Goal: Check status: Check status

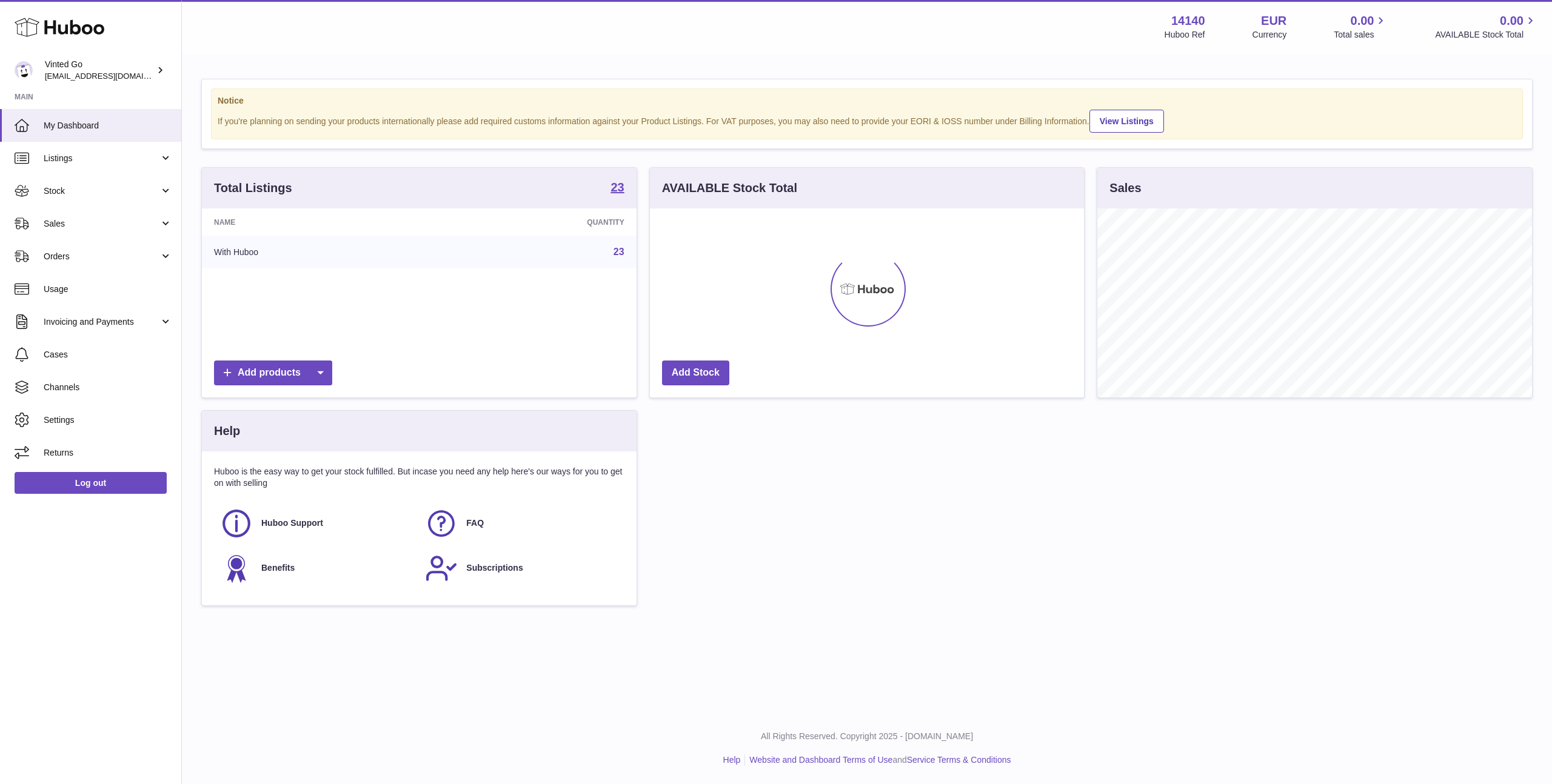
scroll to position [189, 434]
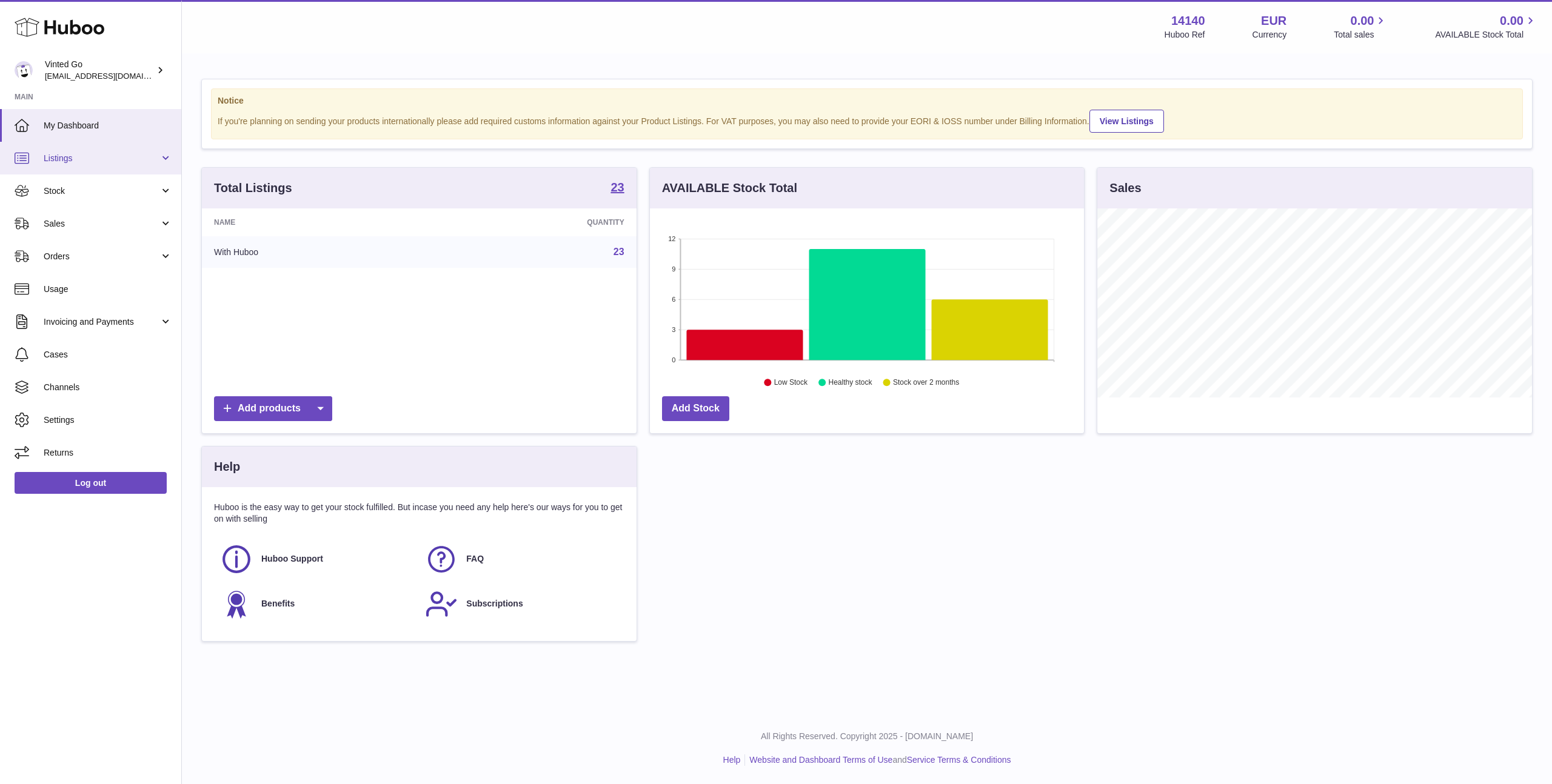
click at [100, 163] on span "Listings" at bounding box center [102, 158] width 115 height 12
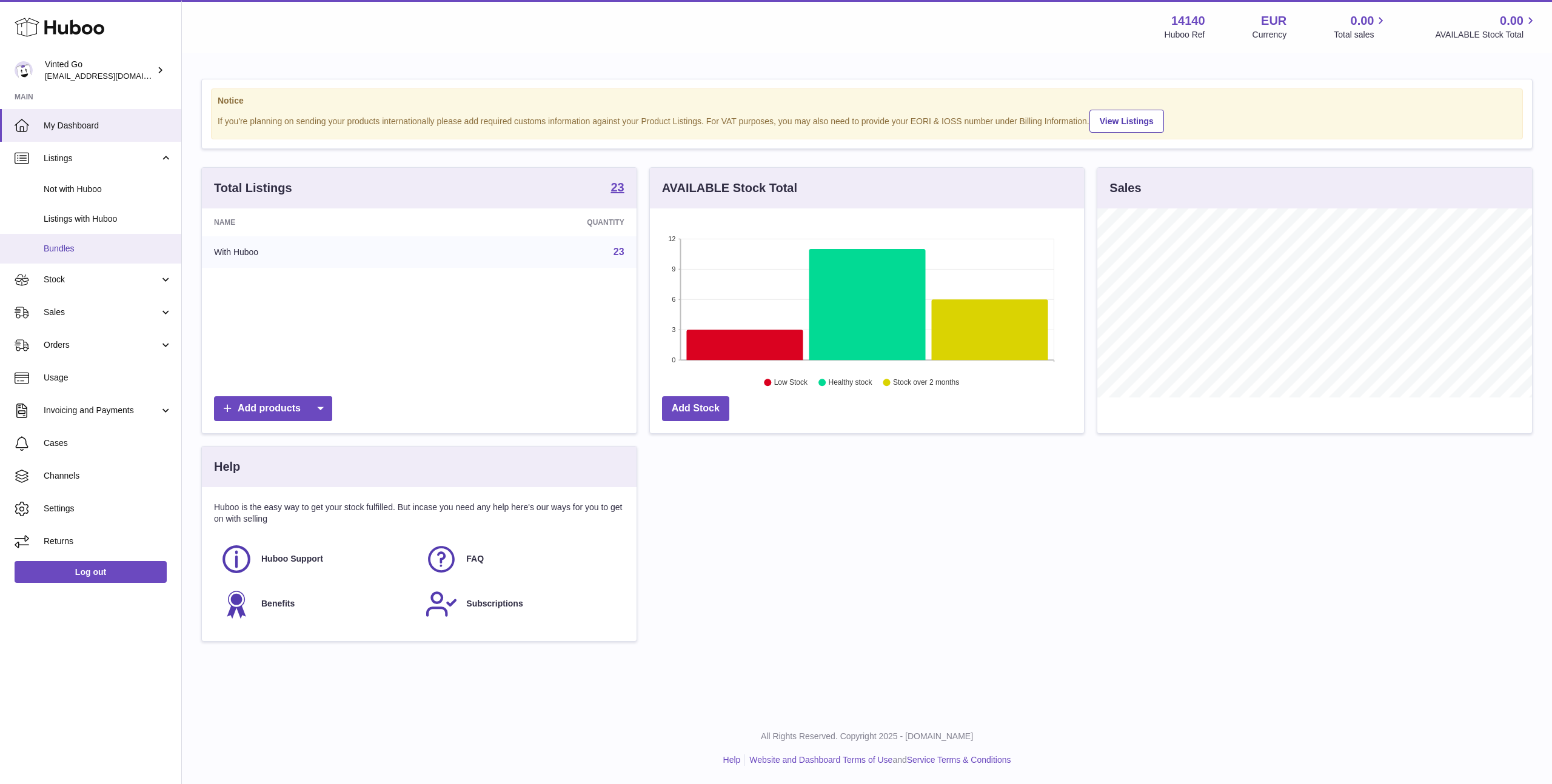
click at [88, 236] on link "Bundles" at bounding box center [90, 248] width 181 height 29
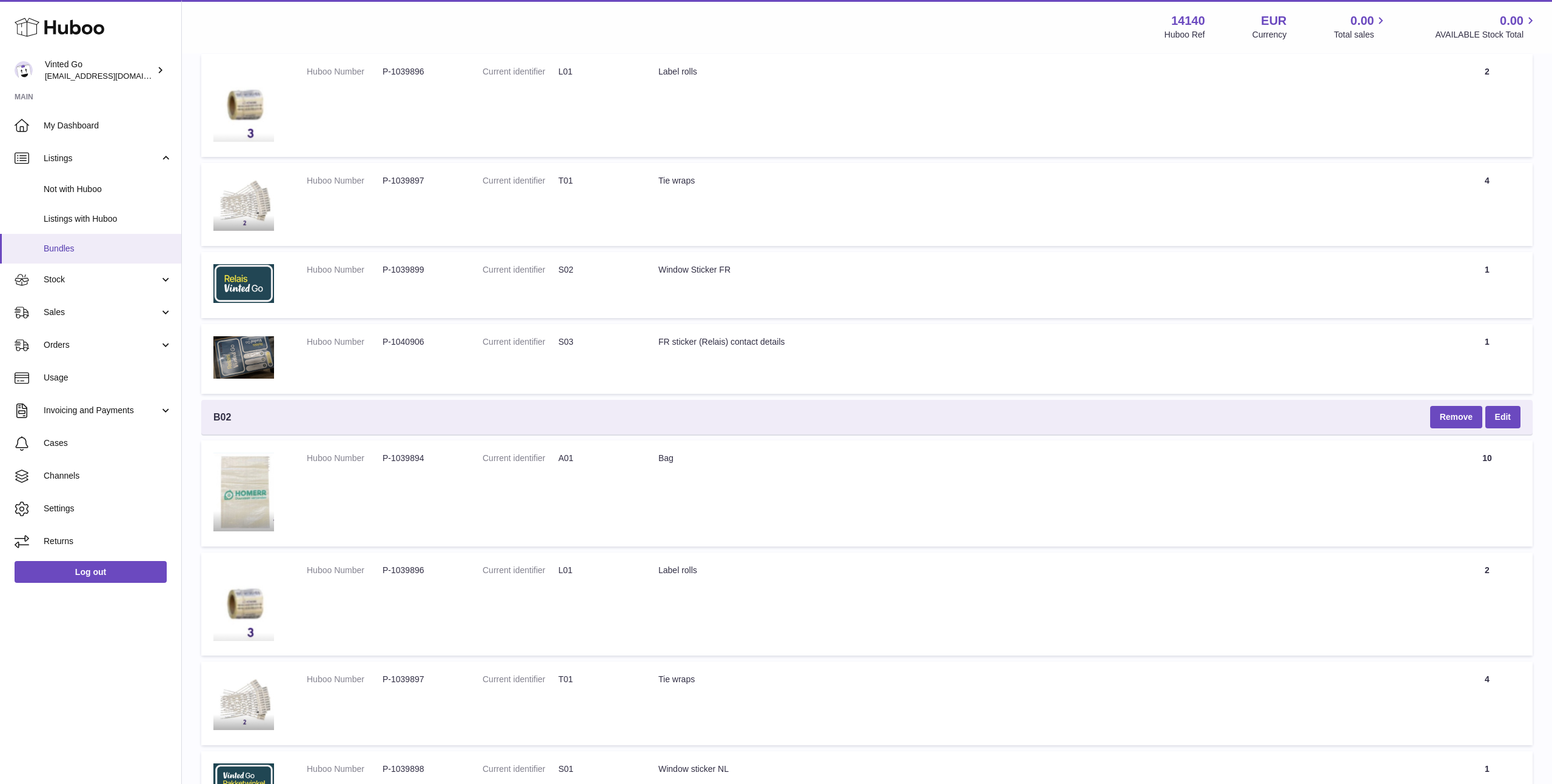
scroll to position [3798, 0]
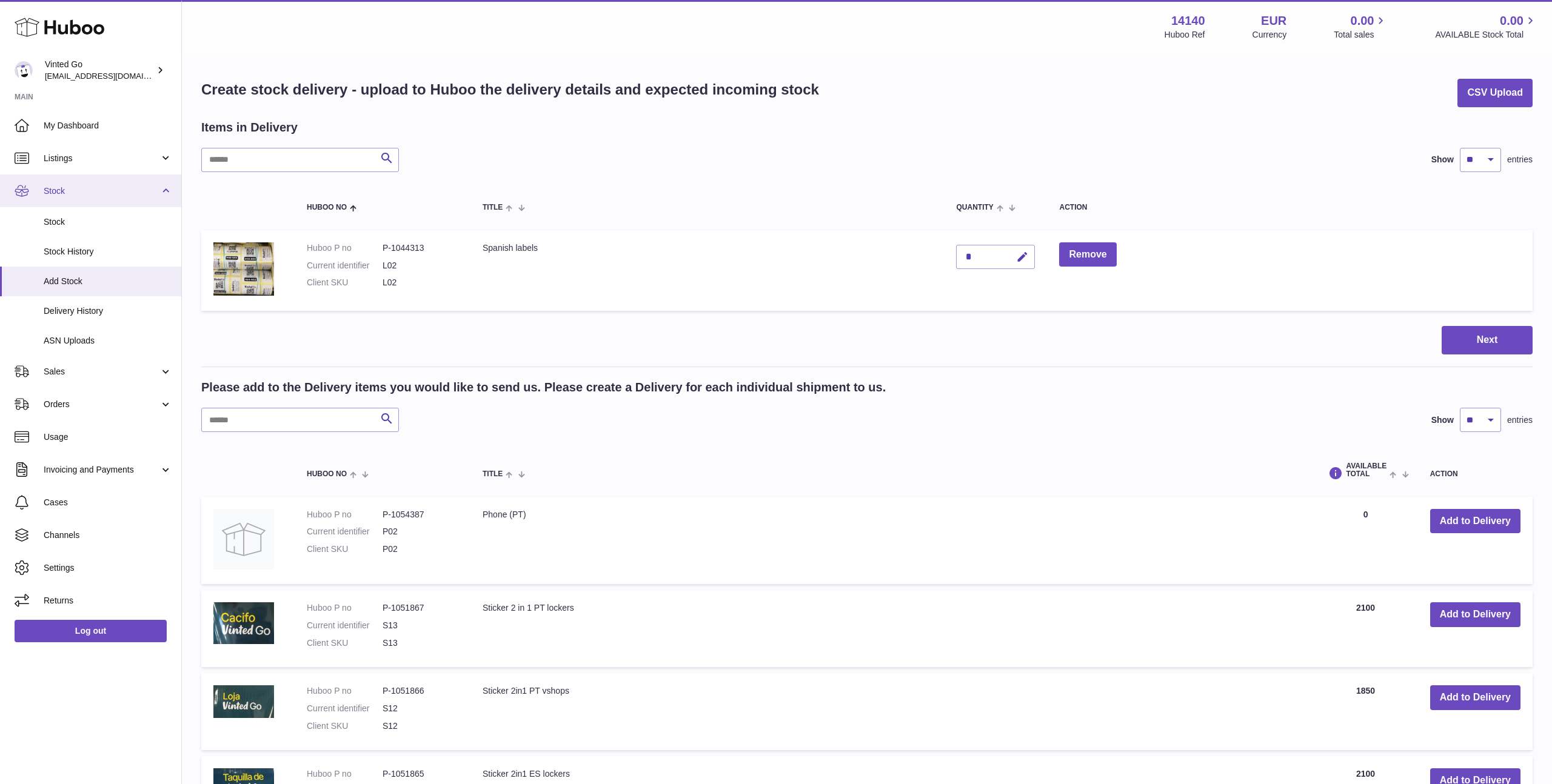
click at [74, 186] on span "Stock" at bounding box center [102, 192] width 115 height 12
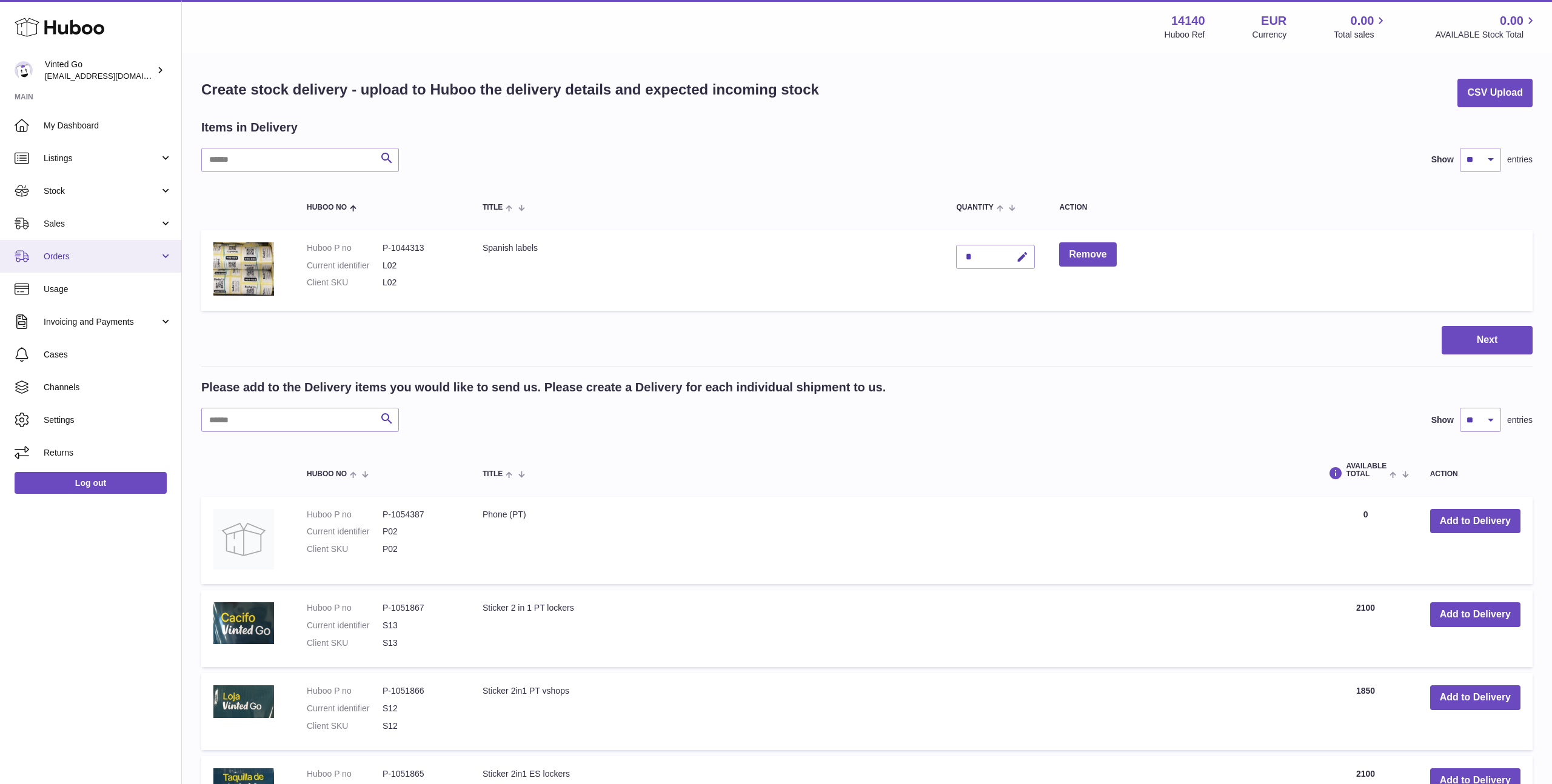
click at [78, 257] on span "Orders" at bounding box center [102, 257] width 115 height 12
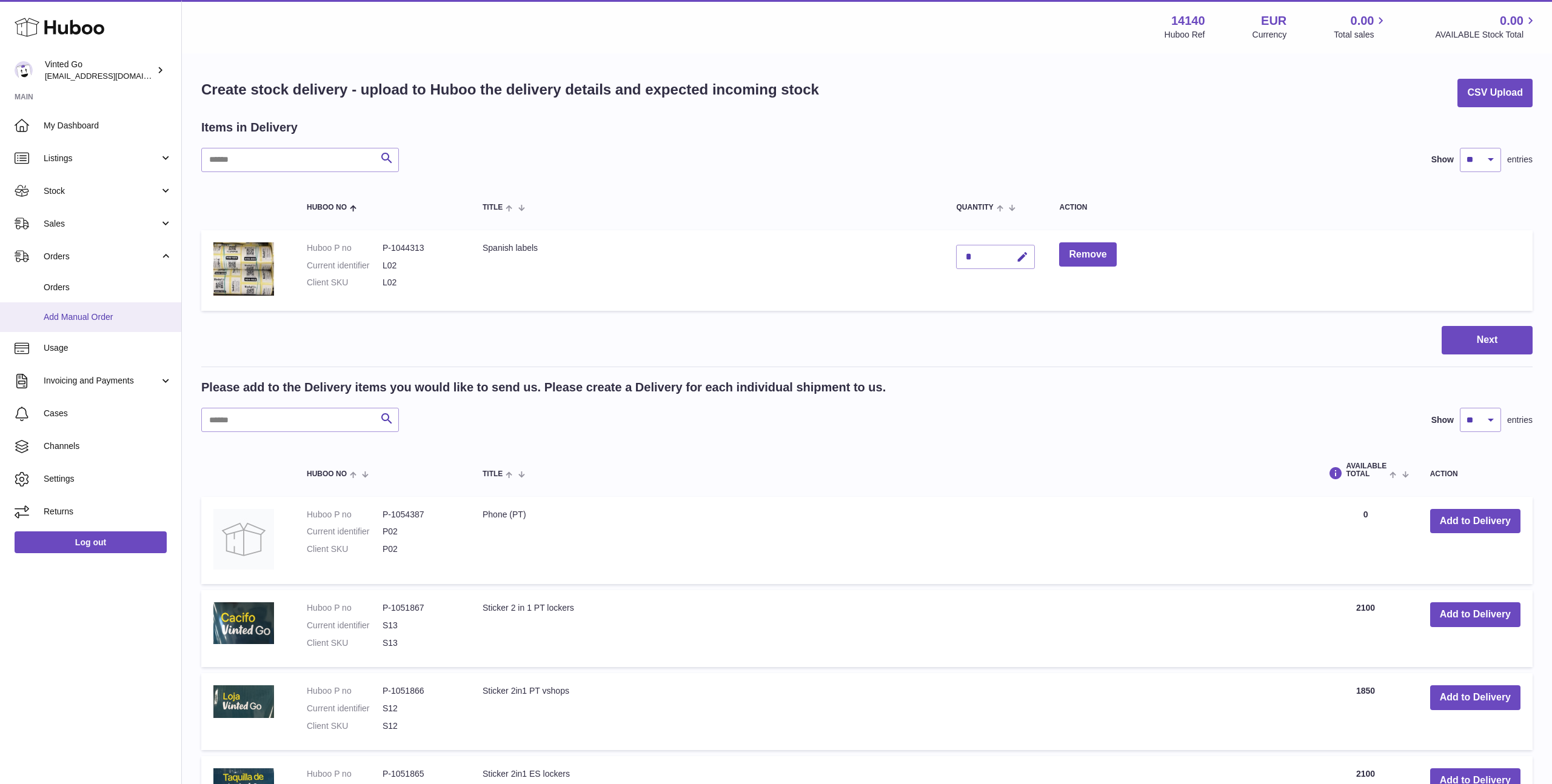
click at [96, 309] on link "Add Manual Order" at bounding box center [90, 317] width 181 height 29
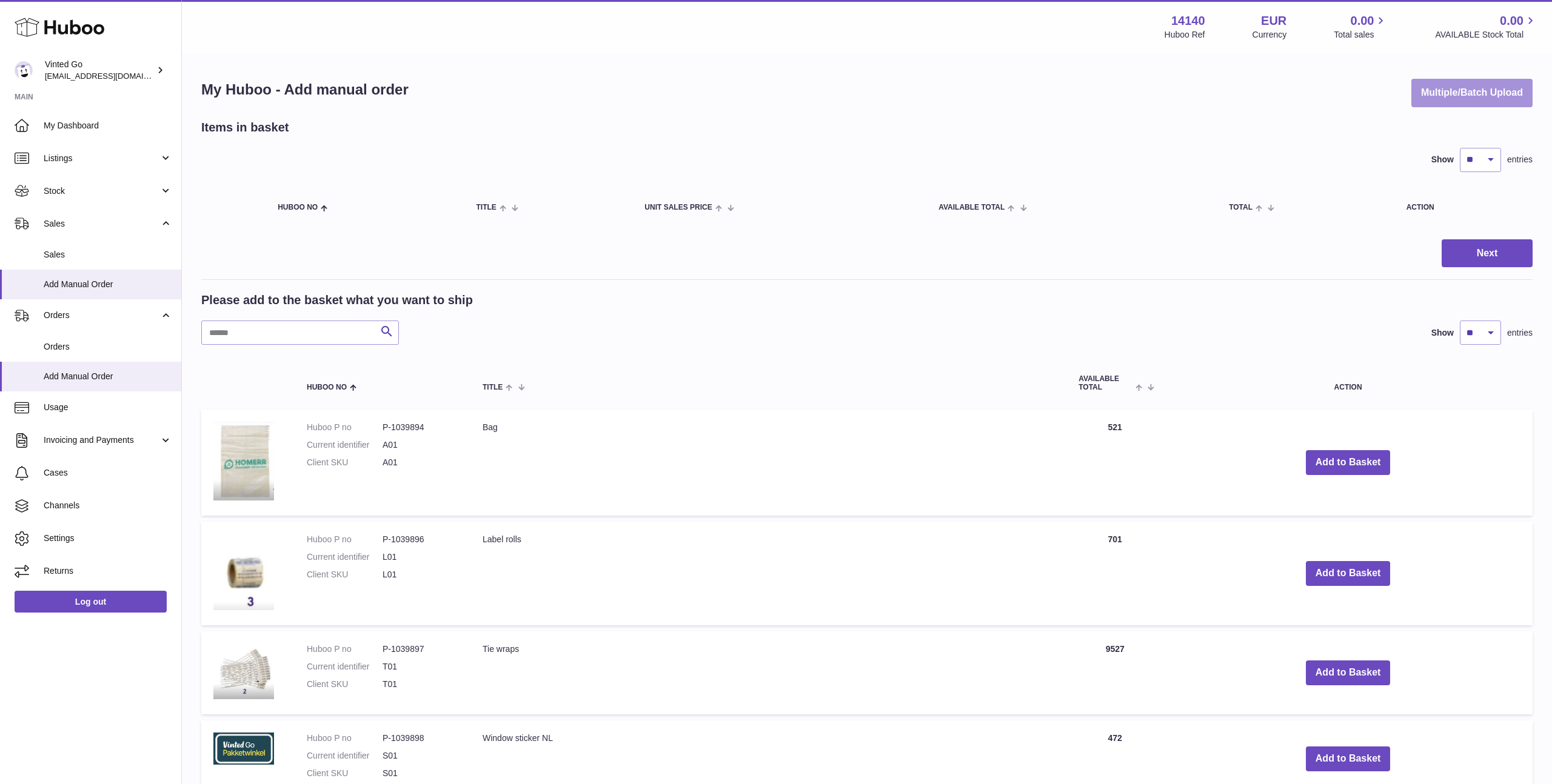
click at [1453, 105] on button "Multiple/Batch Upload" at bounding box center [1472, 93] width 121 height 28
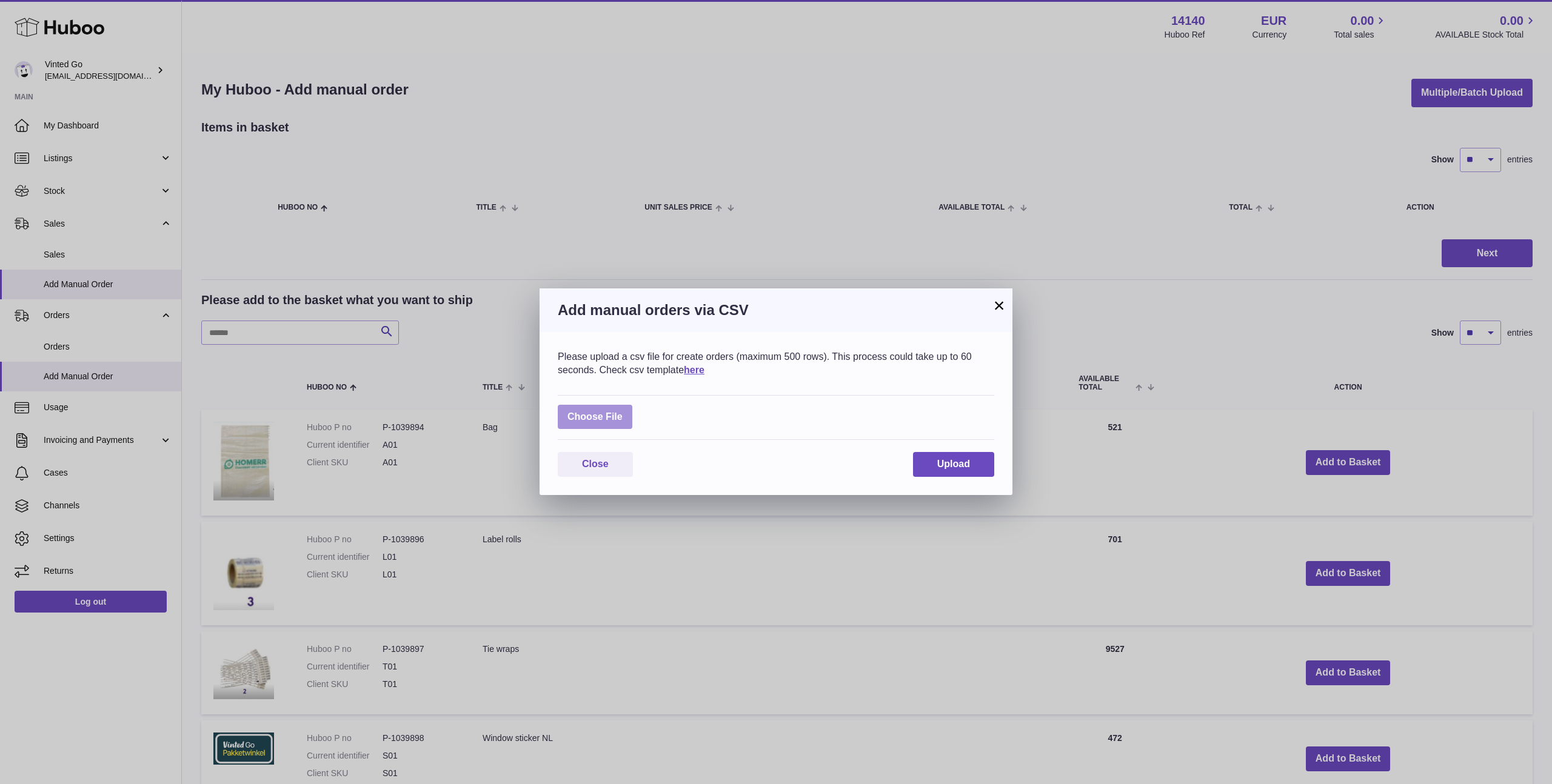
click at [624, 415] on label at bounding box center [595, 416] width 74 height 24
click at [623, 412] on input "file" at bounding box center [622, 411] width 1 height 1
type input "**********"
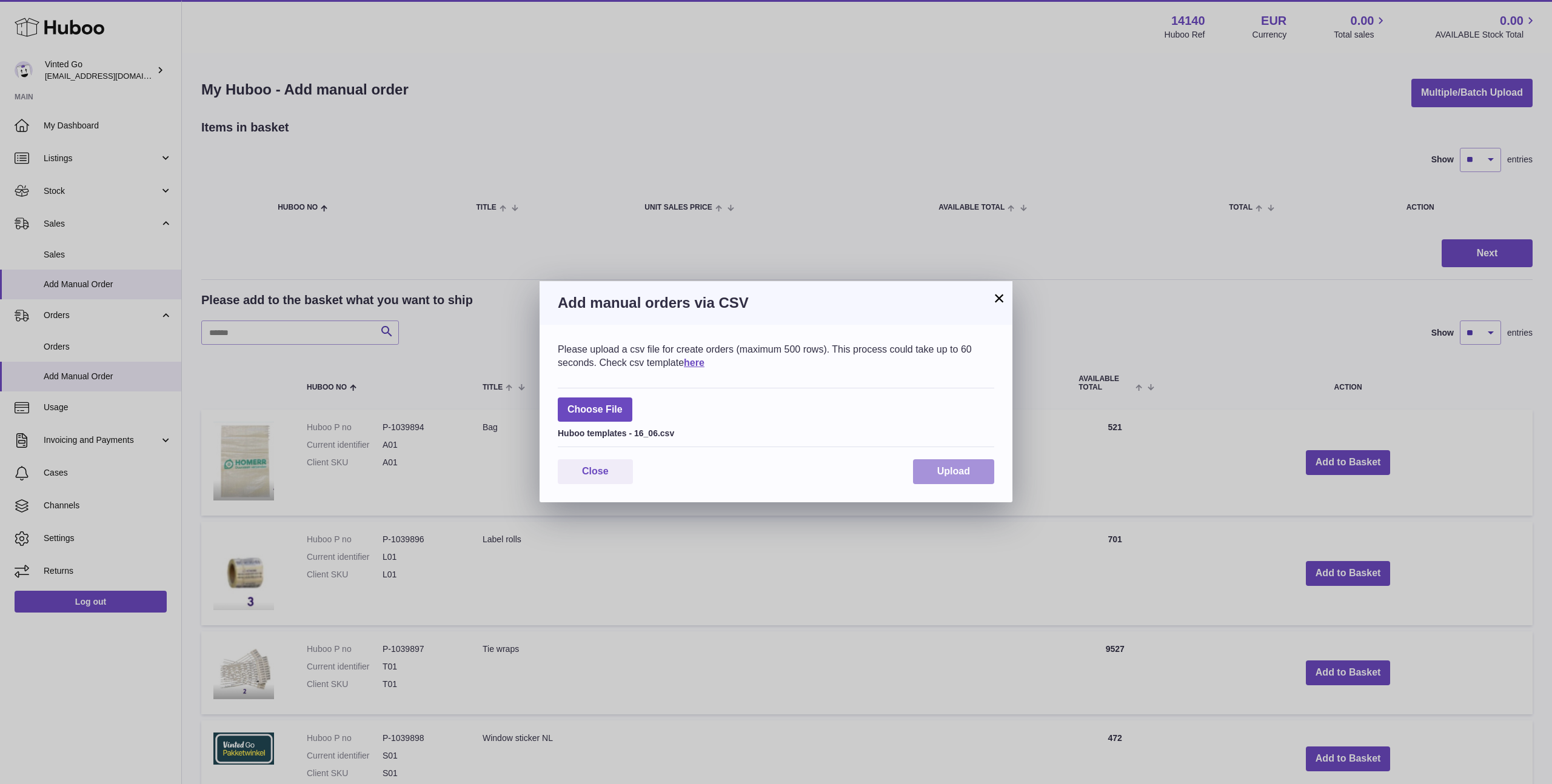
click at [933, 474] on button "Upload" at bounding box center [953, 471] width 81 height 24
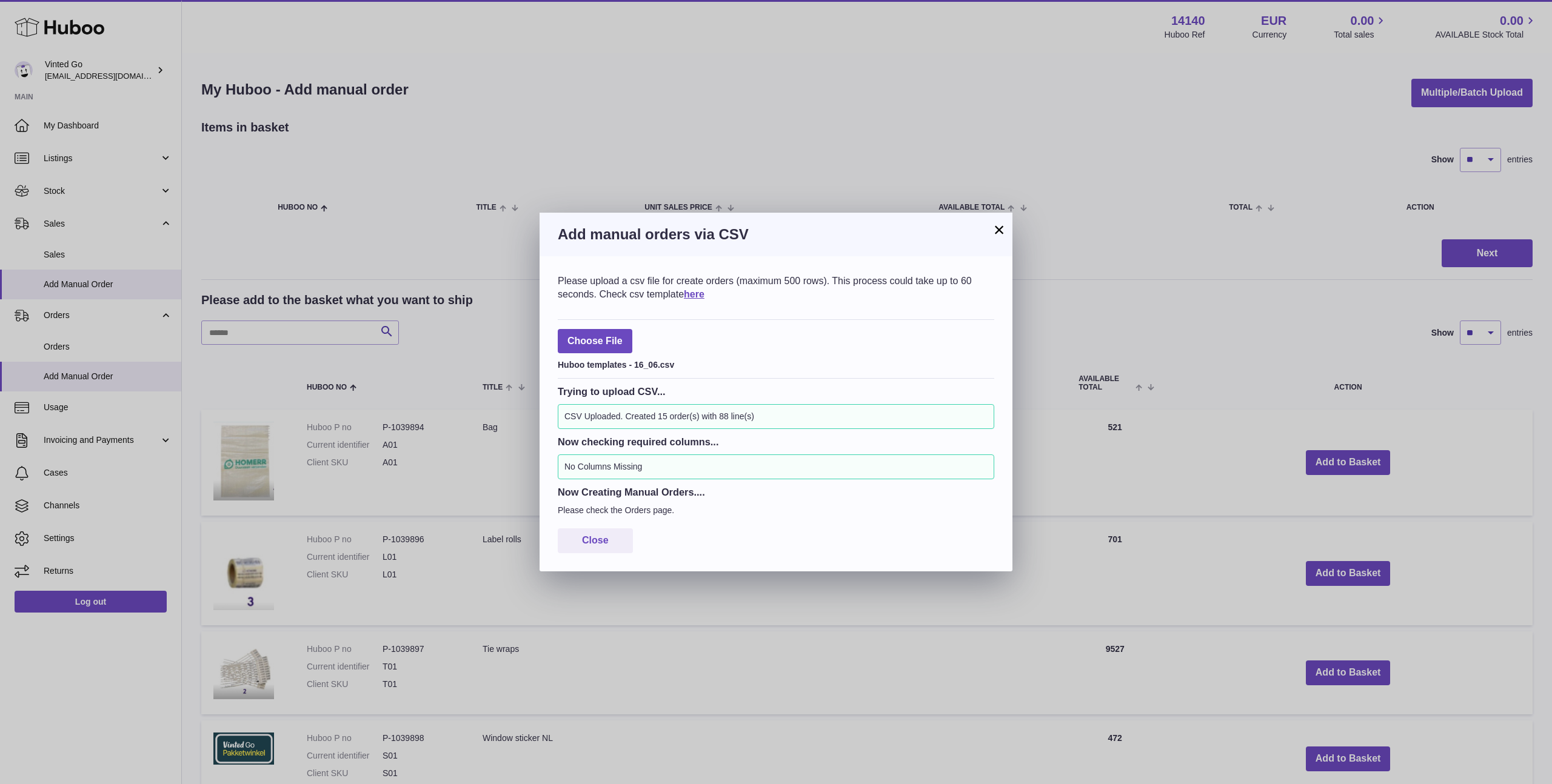
click at [1000, 229] on button "×" at bounding box center [998, 229] width 15 height 15
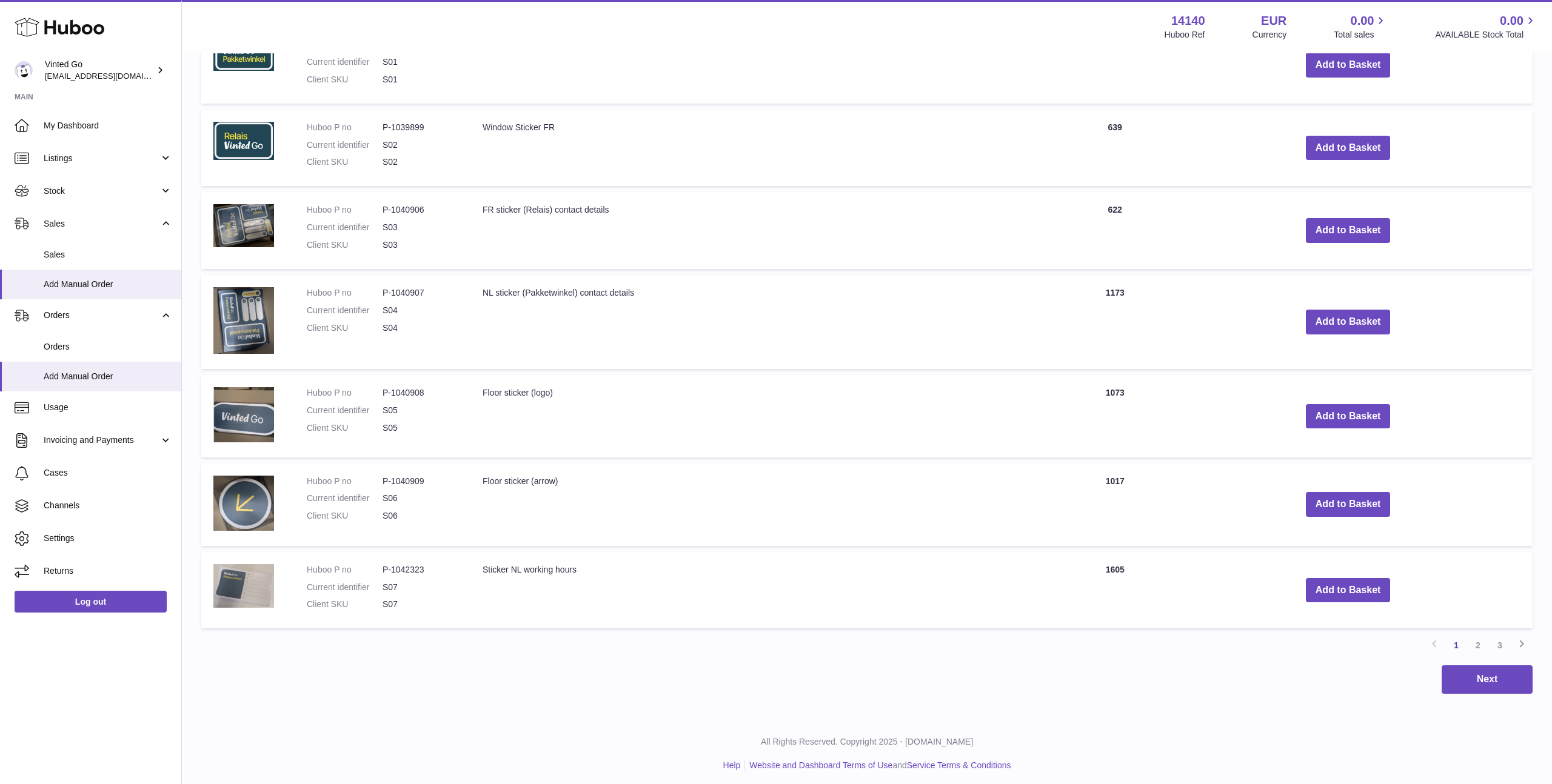
scroll to position [699, 0]
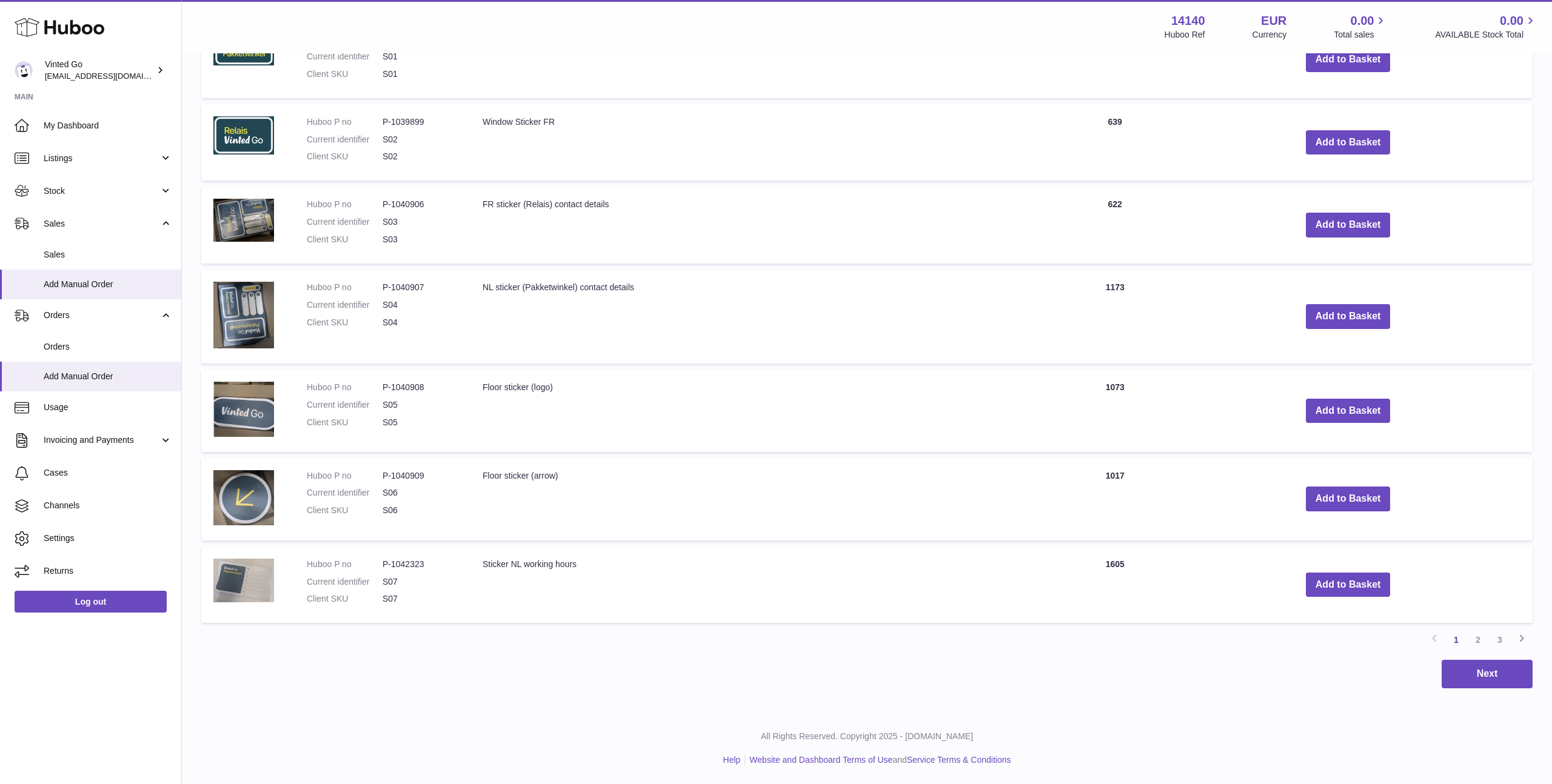
click at [1471, 638] on link "2" at bounding box center [1478, 639] width 22 height 22
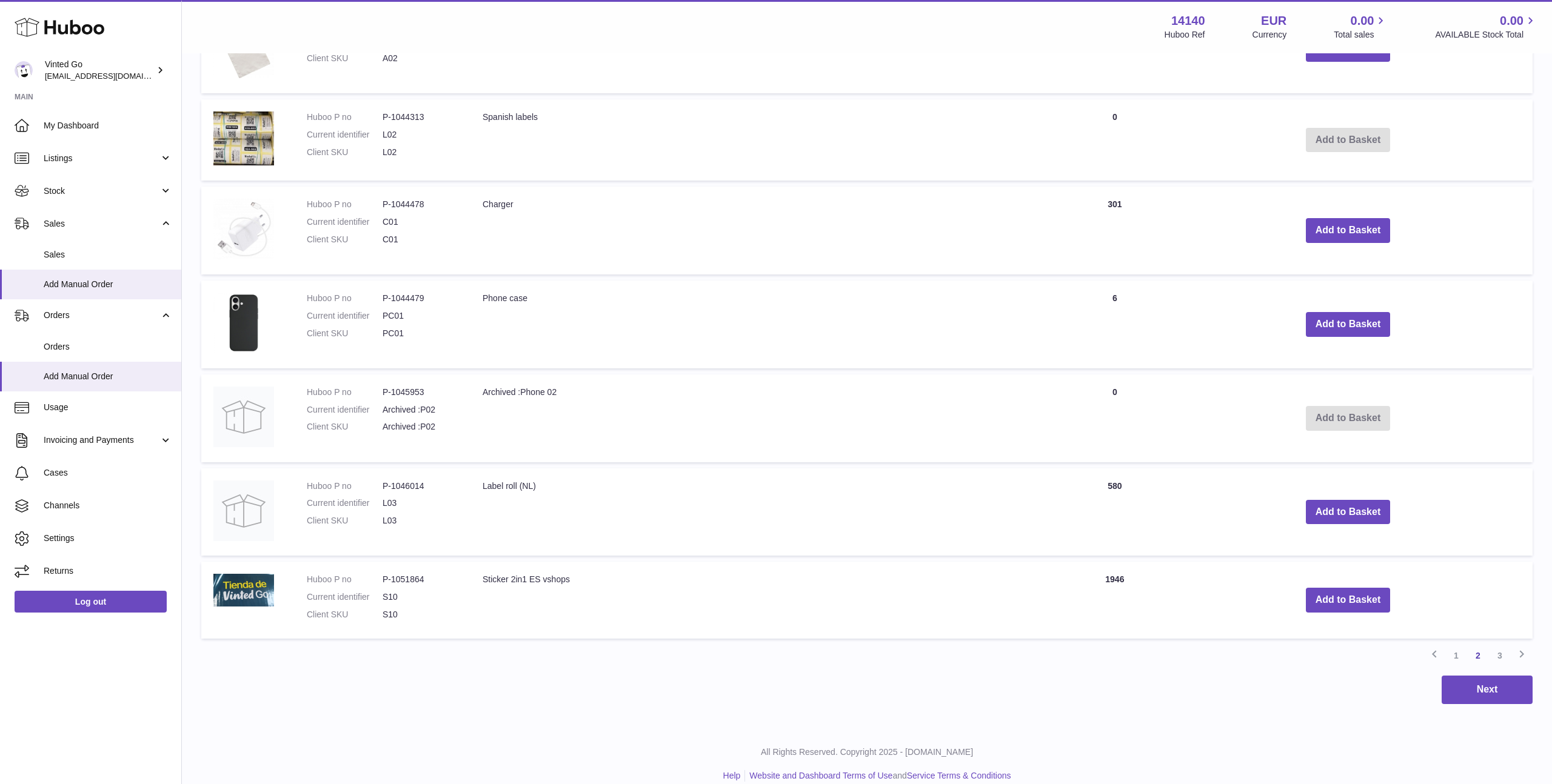
scroll to position [710, 0]
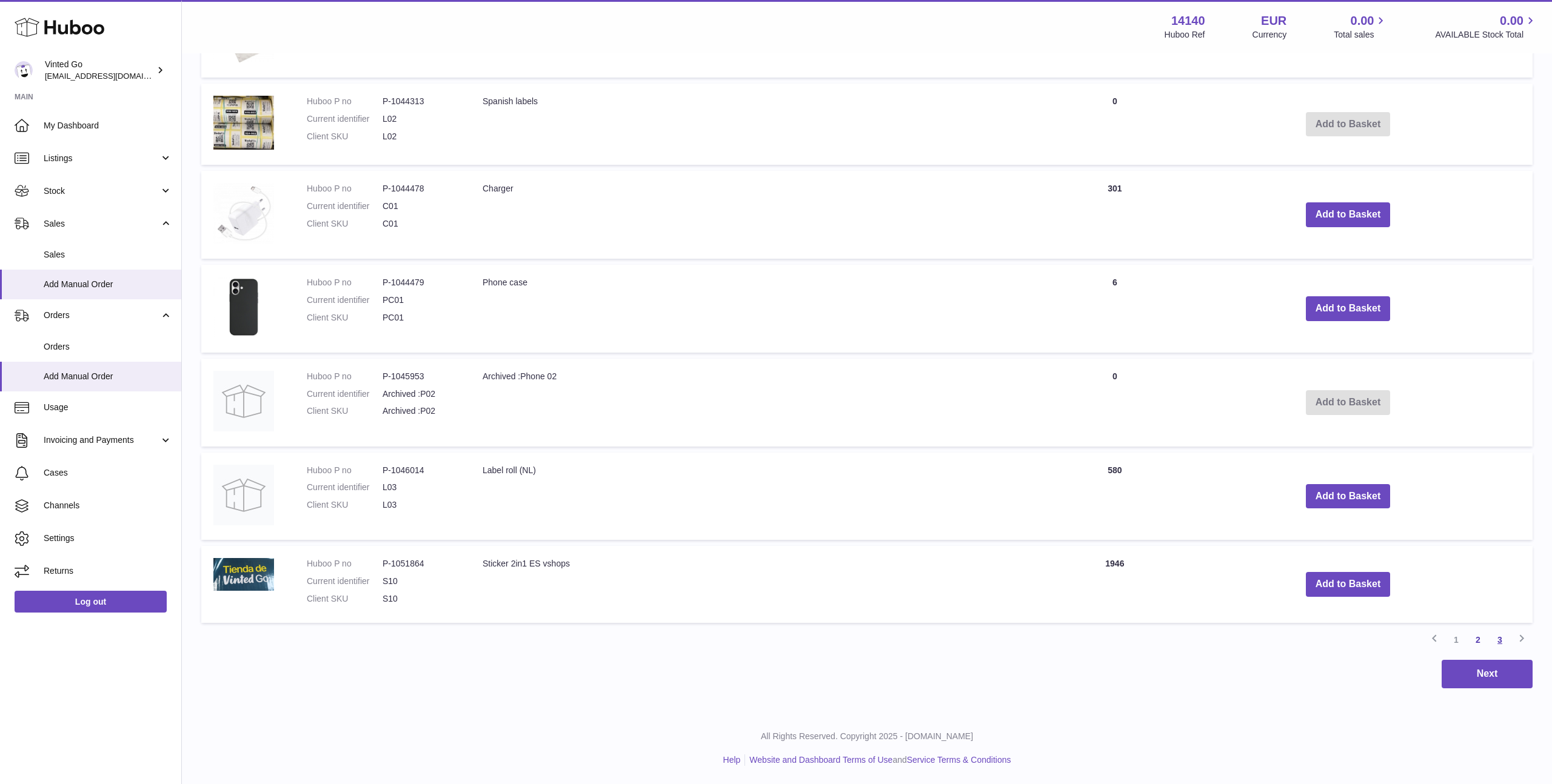
click at [1497, 636] on link "3" at bounding box center [1499, 639] width 22 height 22
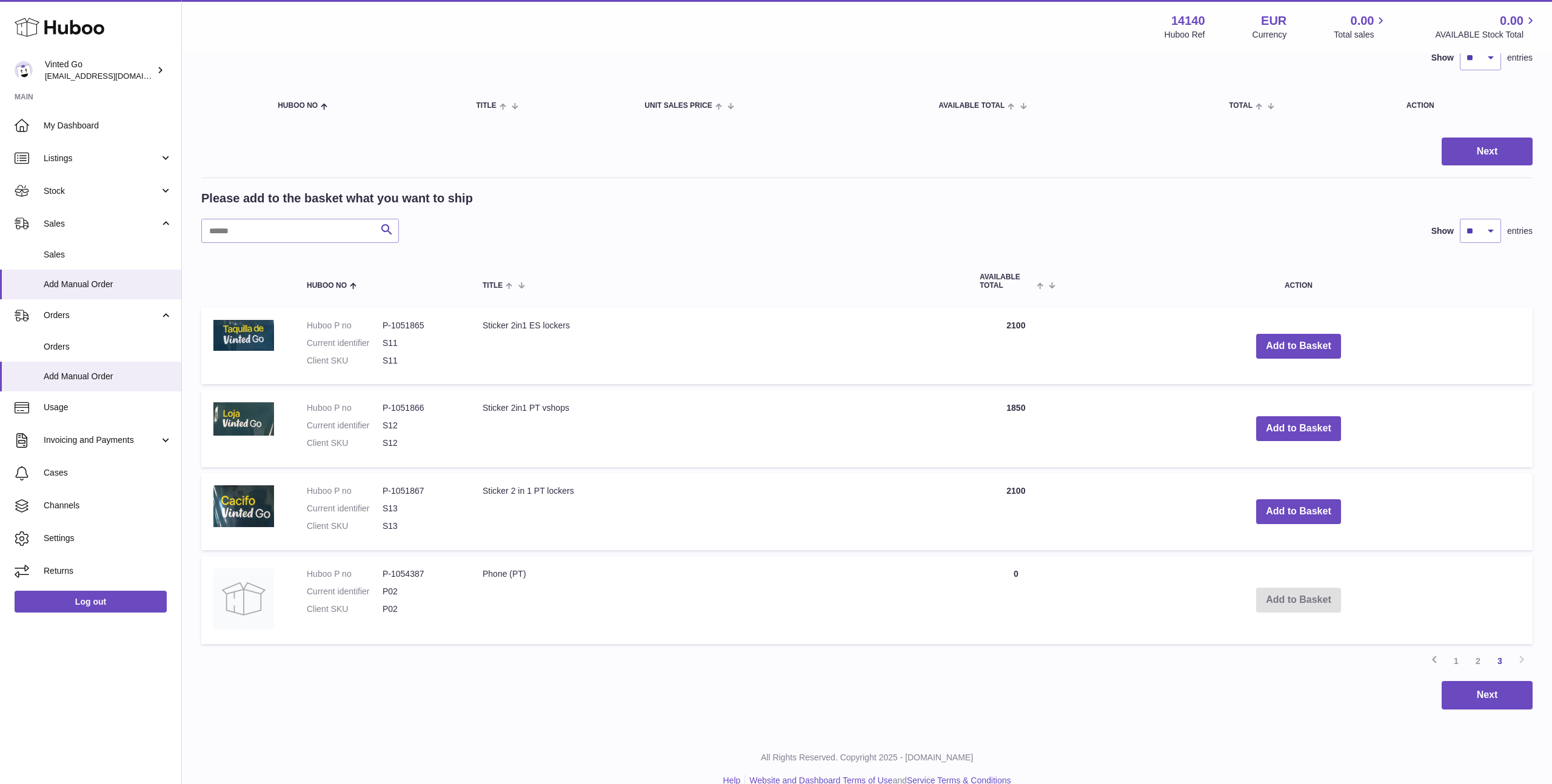
scroll to position [122, 0]
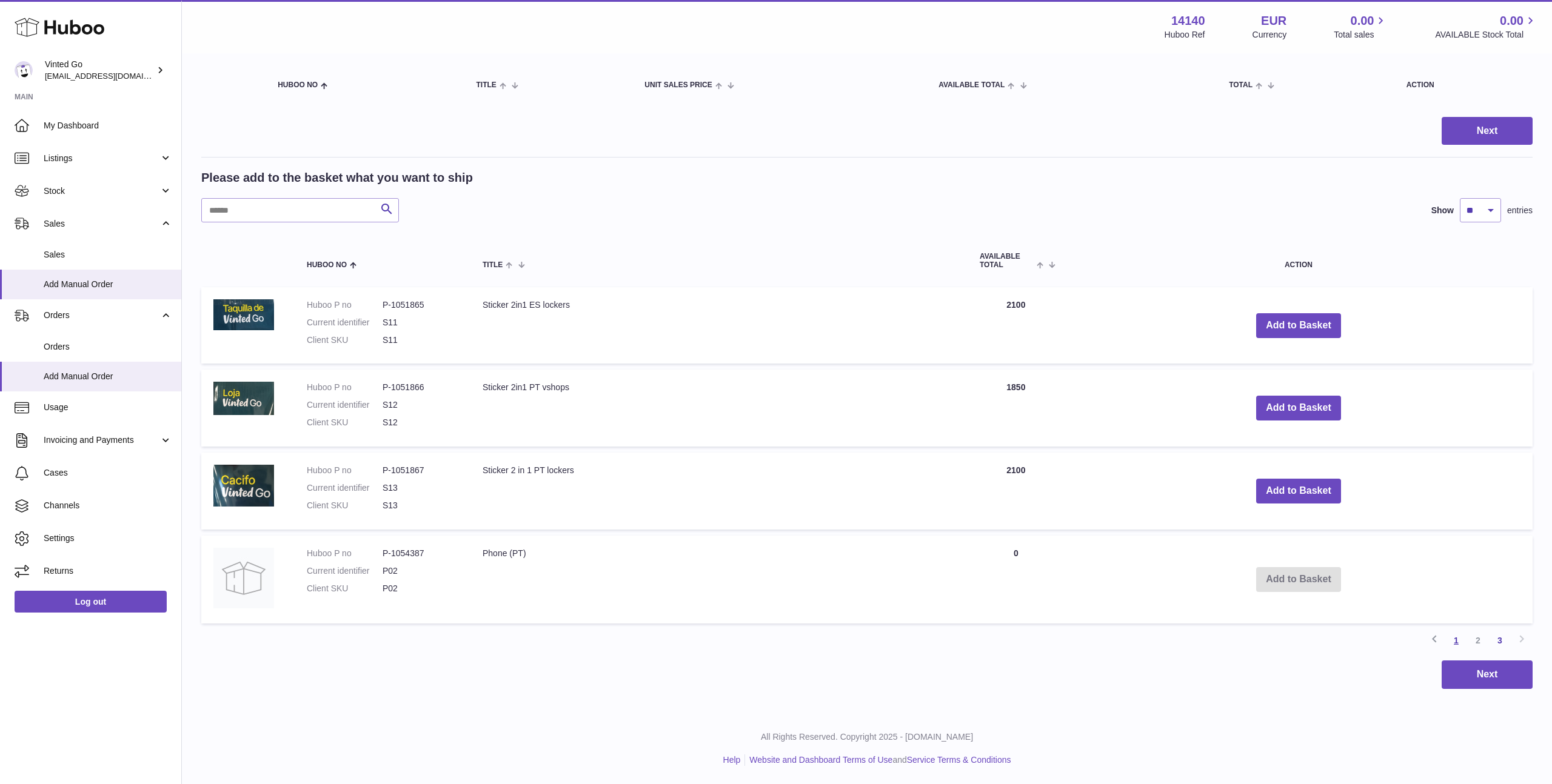
click at [1449, 636] on link "1" at bounding box center [1456, 640] width 22 height 22
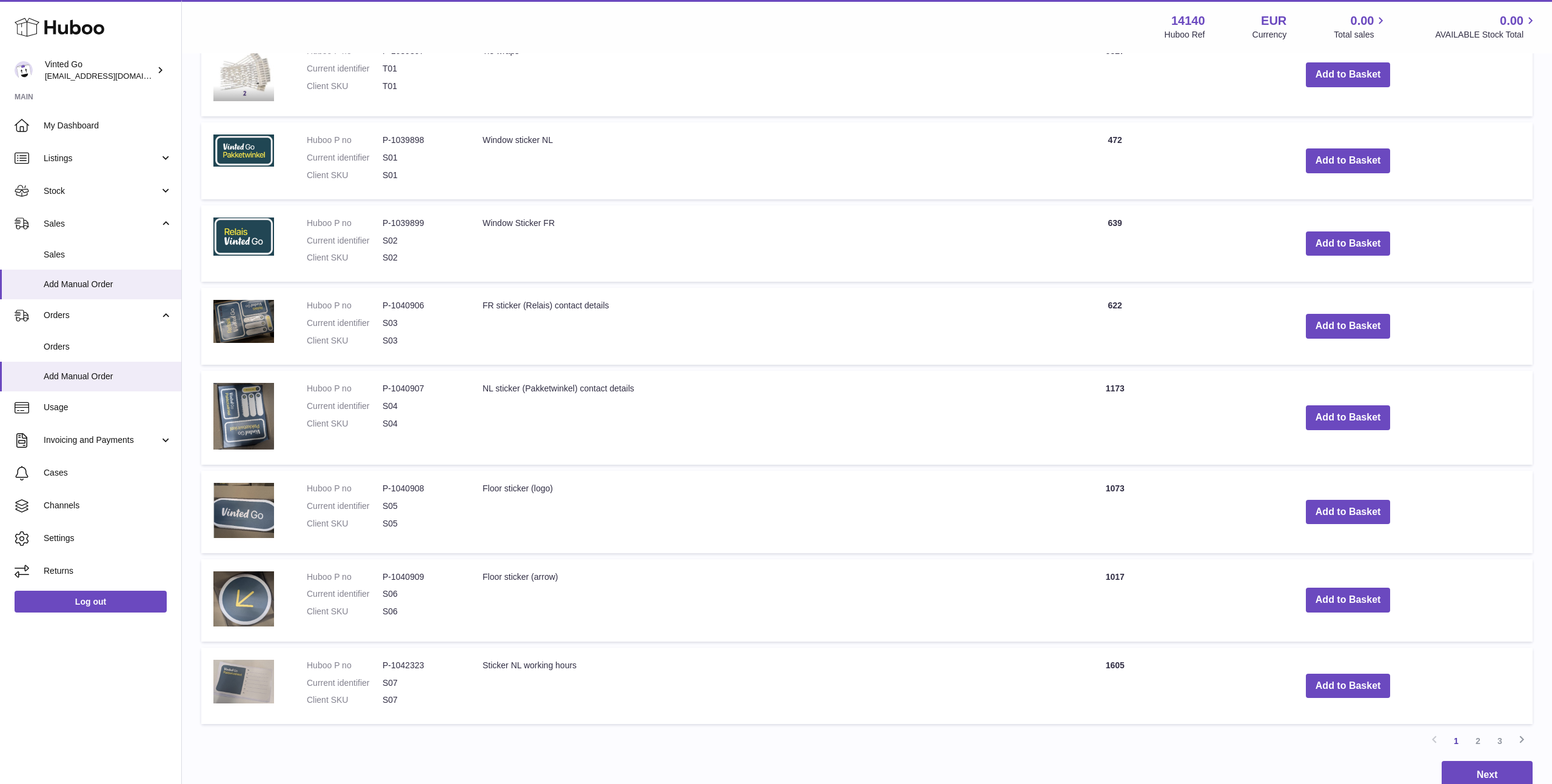
scroll to position [699, 0]
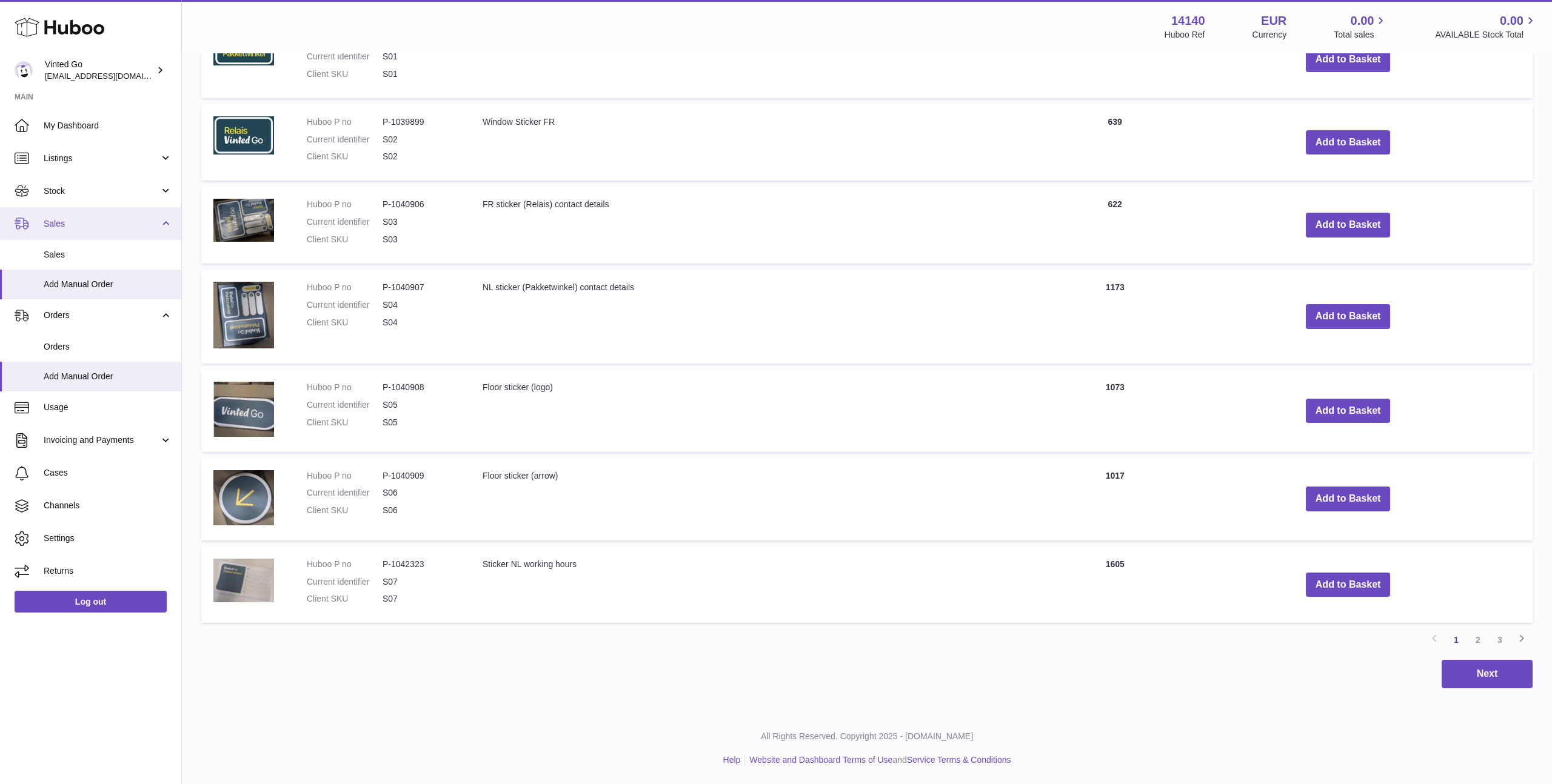
click at [117, 218] on span "Sales" at bounding box center [102, 224] width 115 height 12
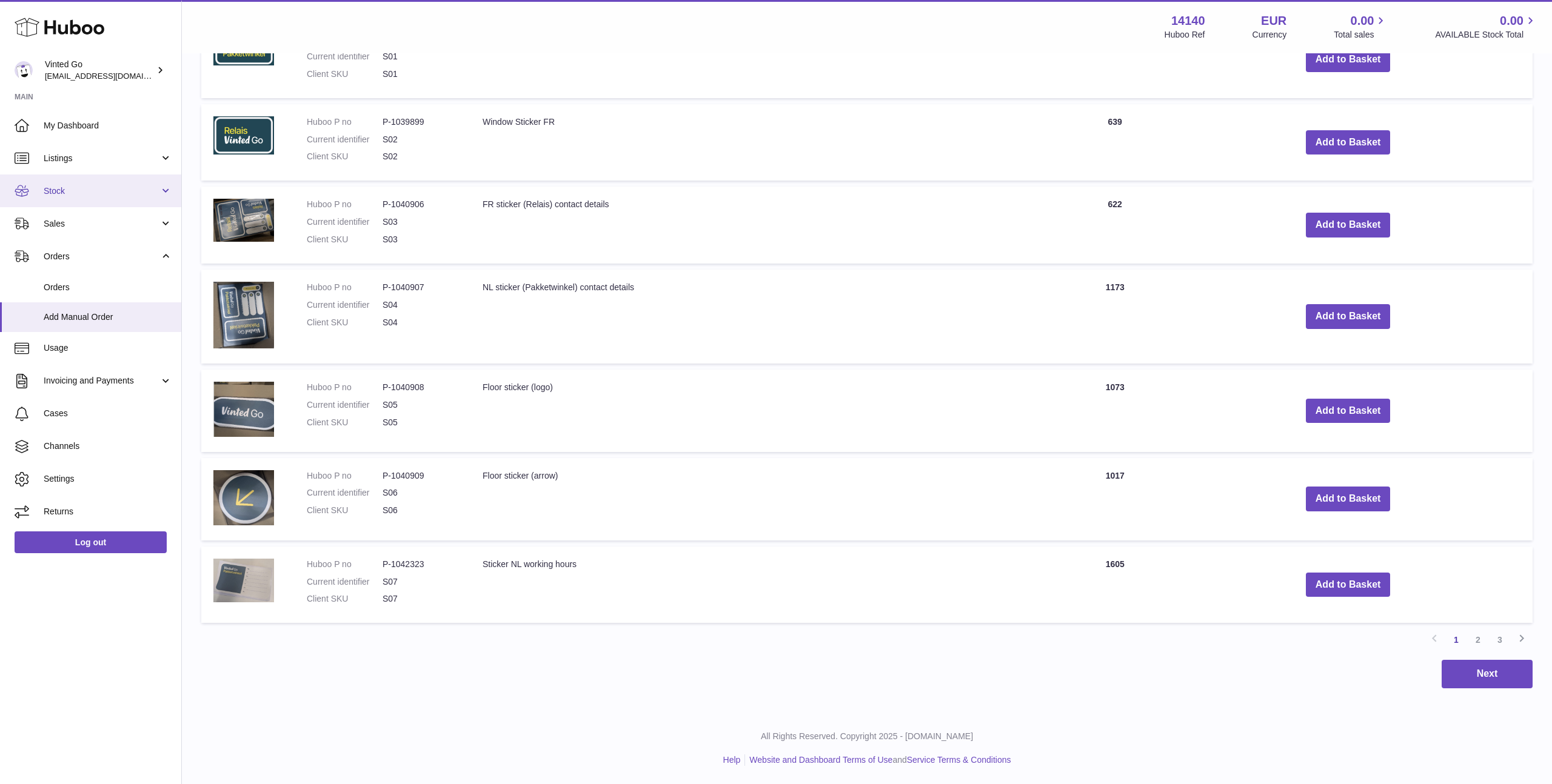
click at [114, 196] on link "Stock" at bounding box center [90, 190] width 181 height 32
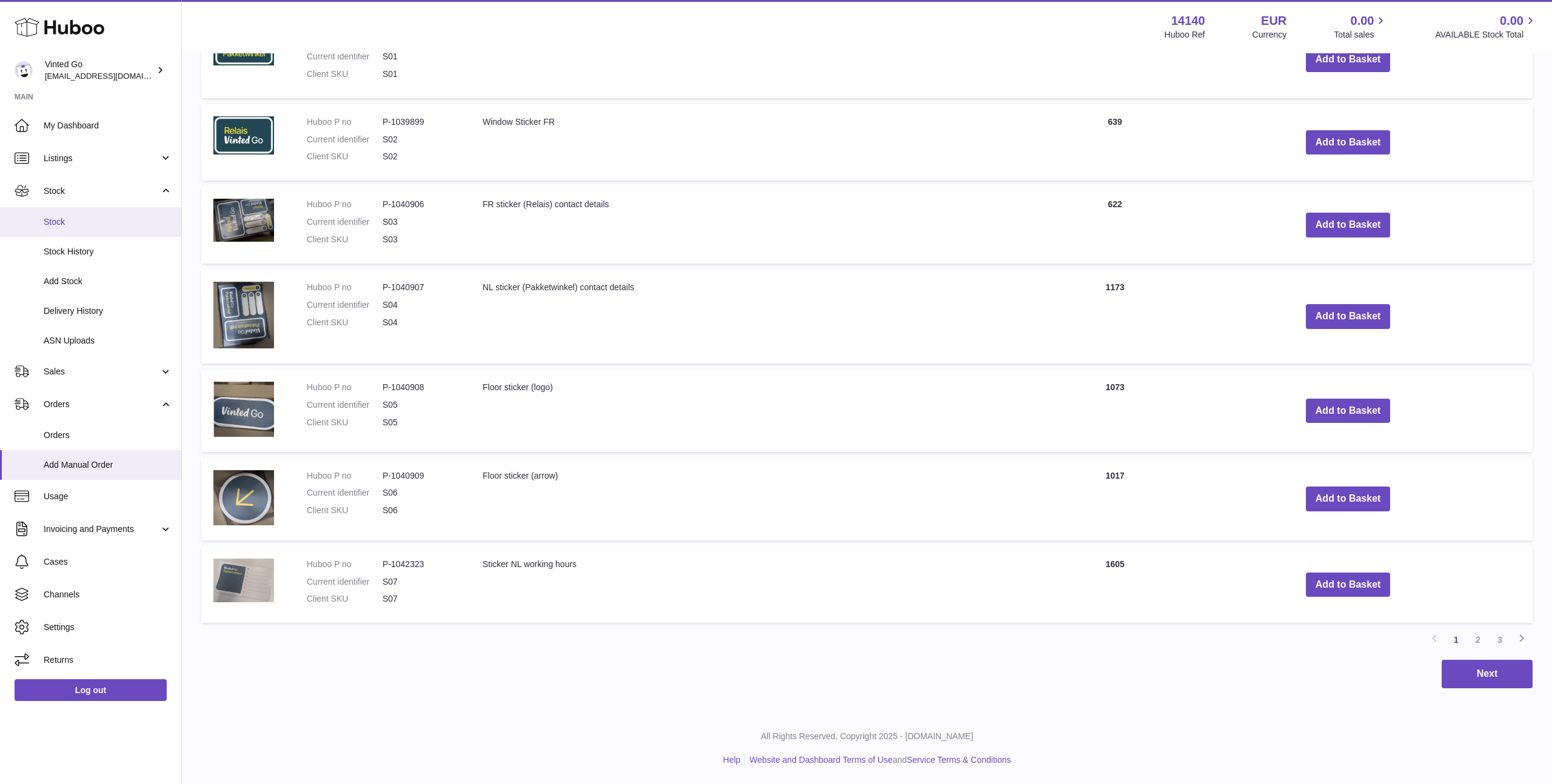
click at [105, 217] on span "Stock" at bounding box center [108, 222] width 128 height 12
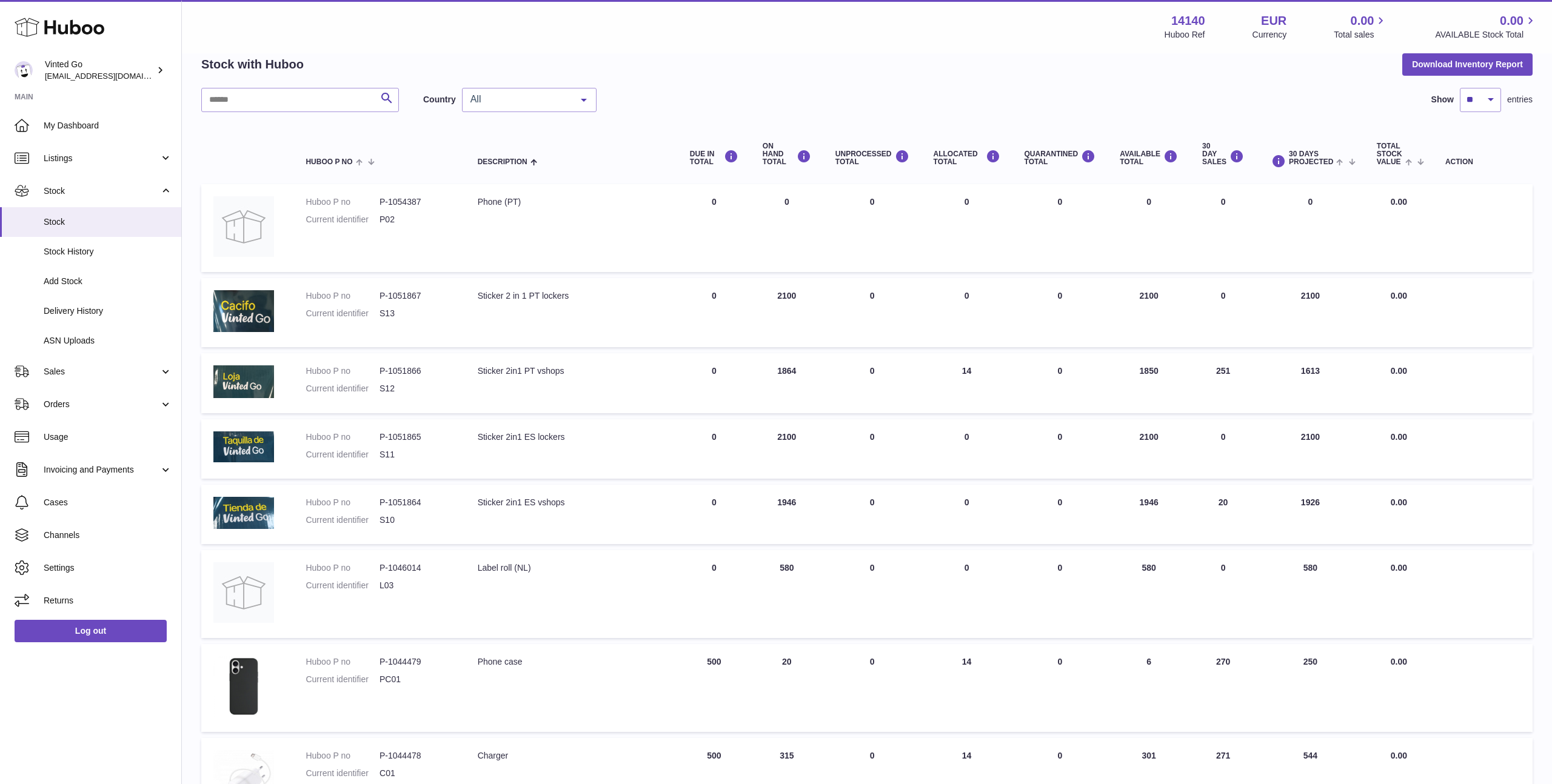
scroll to position [73, 0]
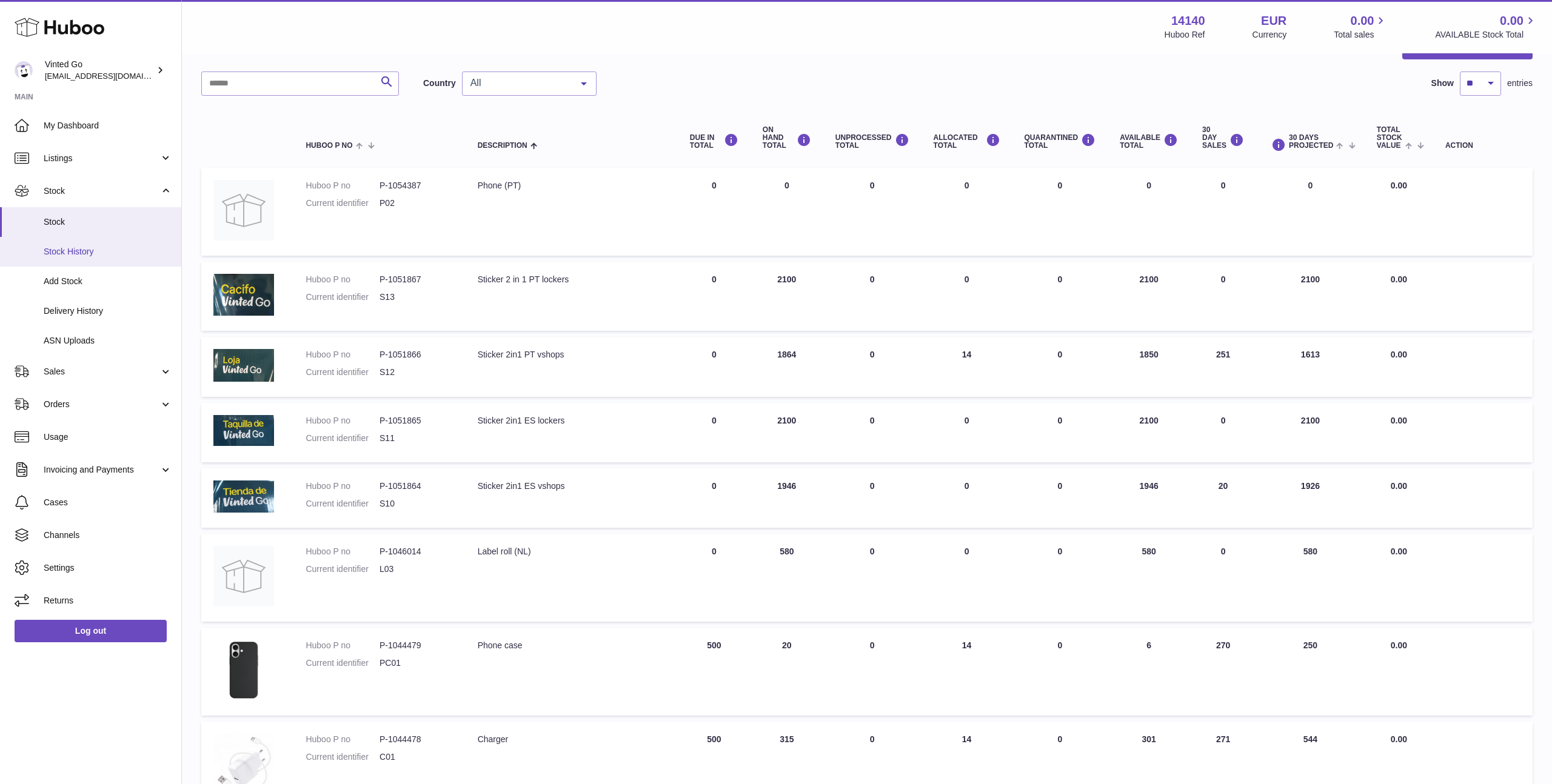
click at [129, 255] on span "Stock History" at bounding box center [108, 252] width 128 height 12
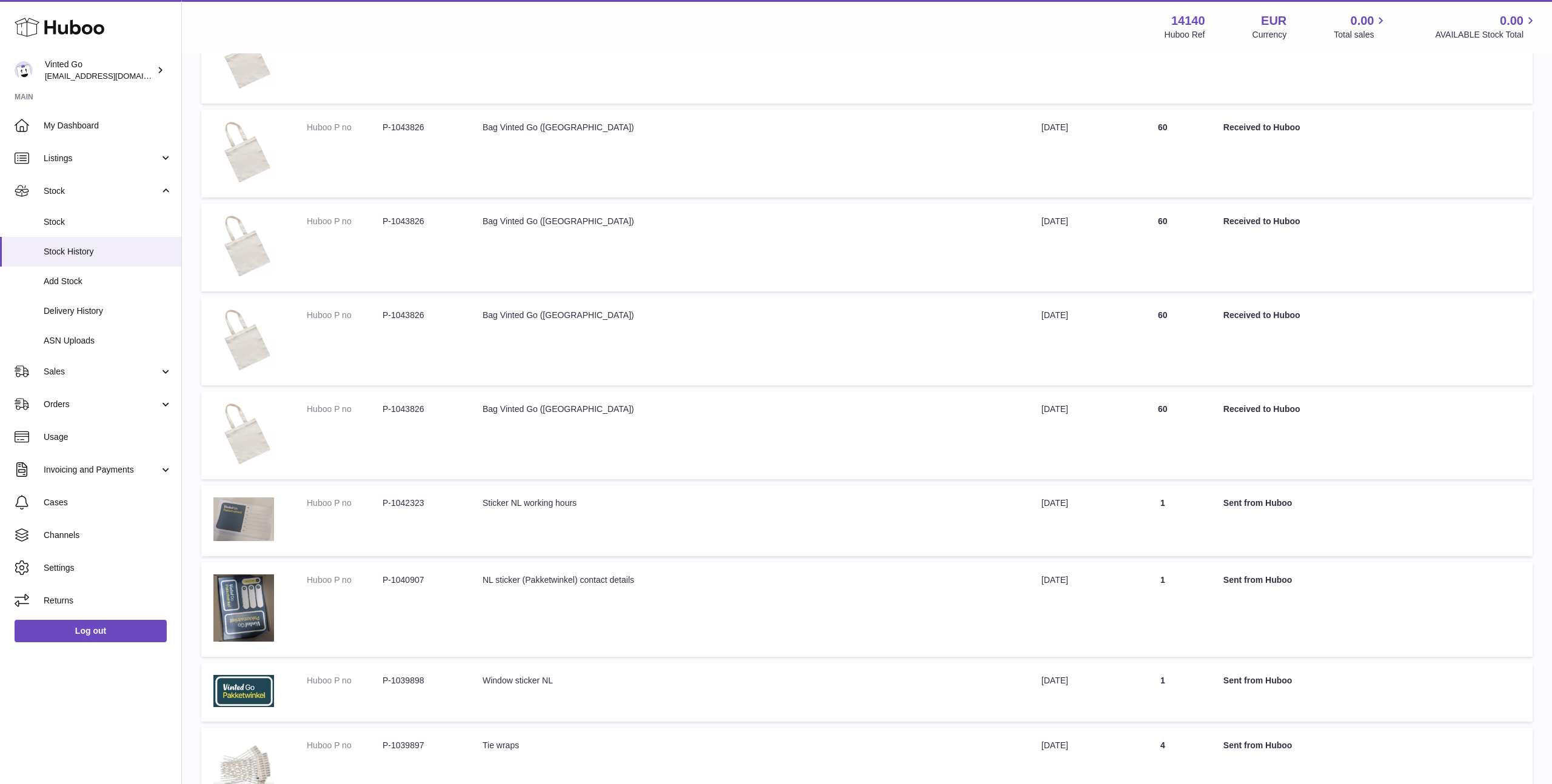
scroll to position [458, 0]
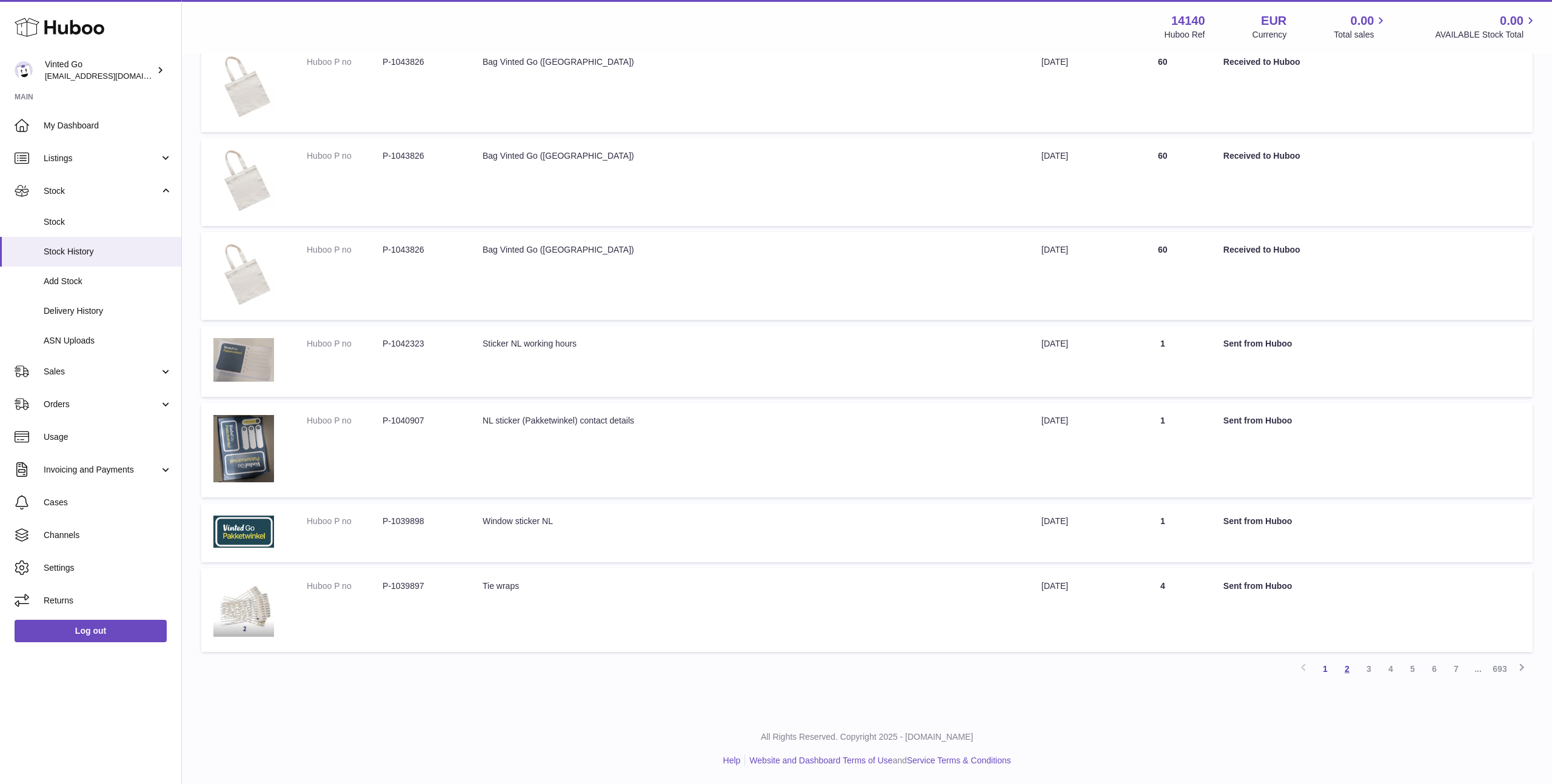
click at [1343, 670] on link "2" at bounding box center [1347, 669] width 22 height 22
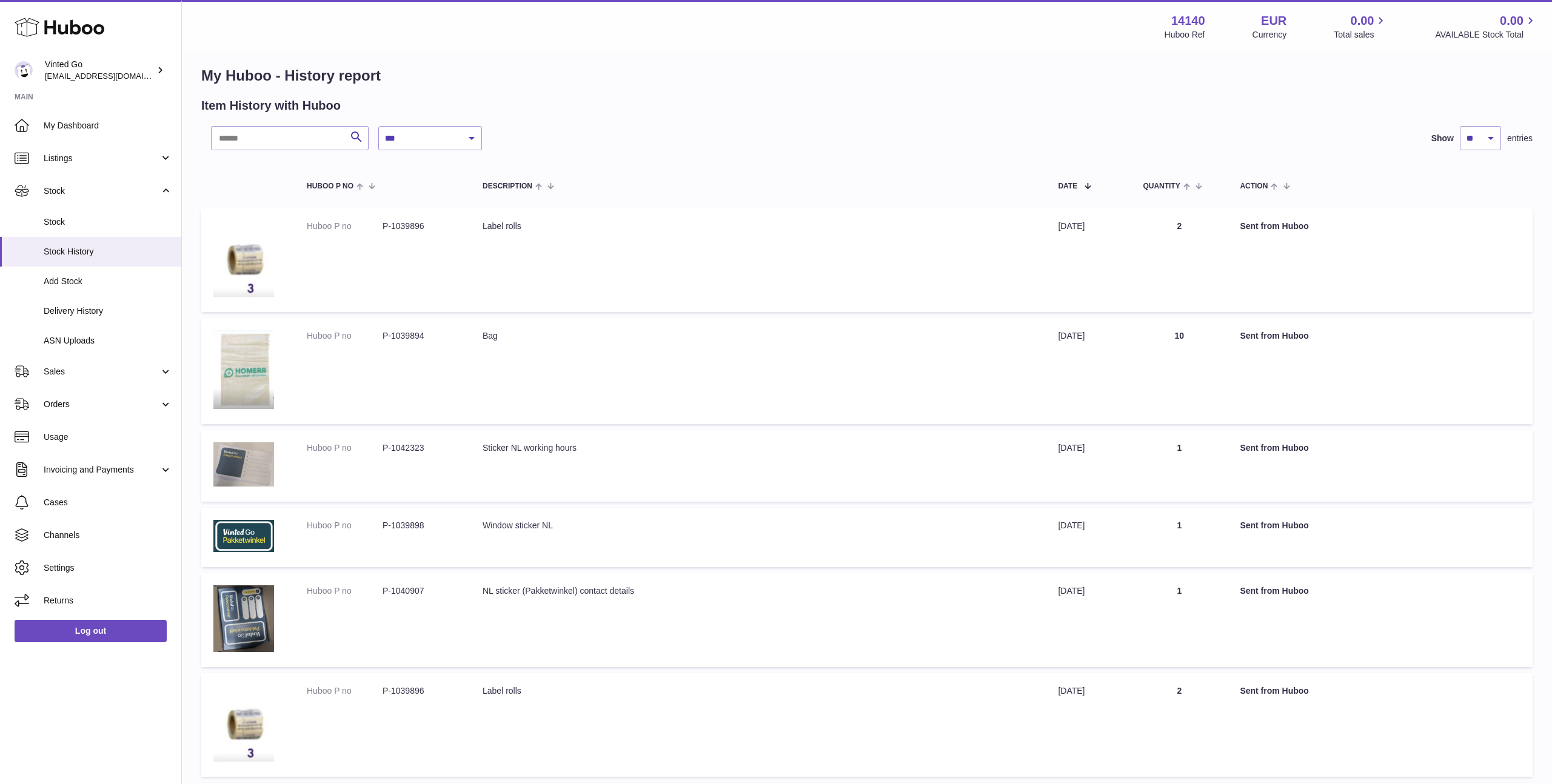
scroll to position [11, 0]
click at [438, 143] on select "**********" at bounding box center [430, 140] width 104 height 24
select select "*"
click at [378, 128] on select "**********" at bounding box center [430, 140] width 104 height 24
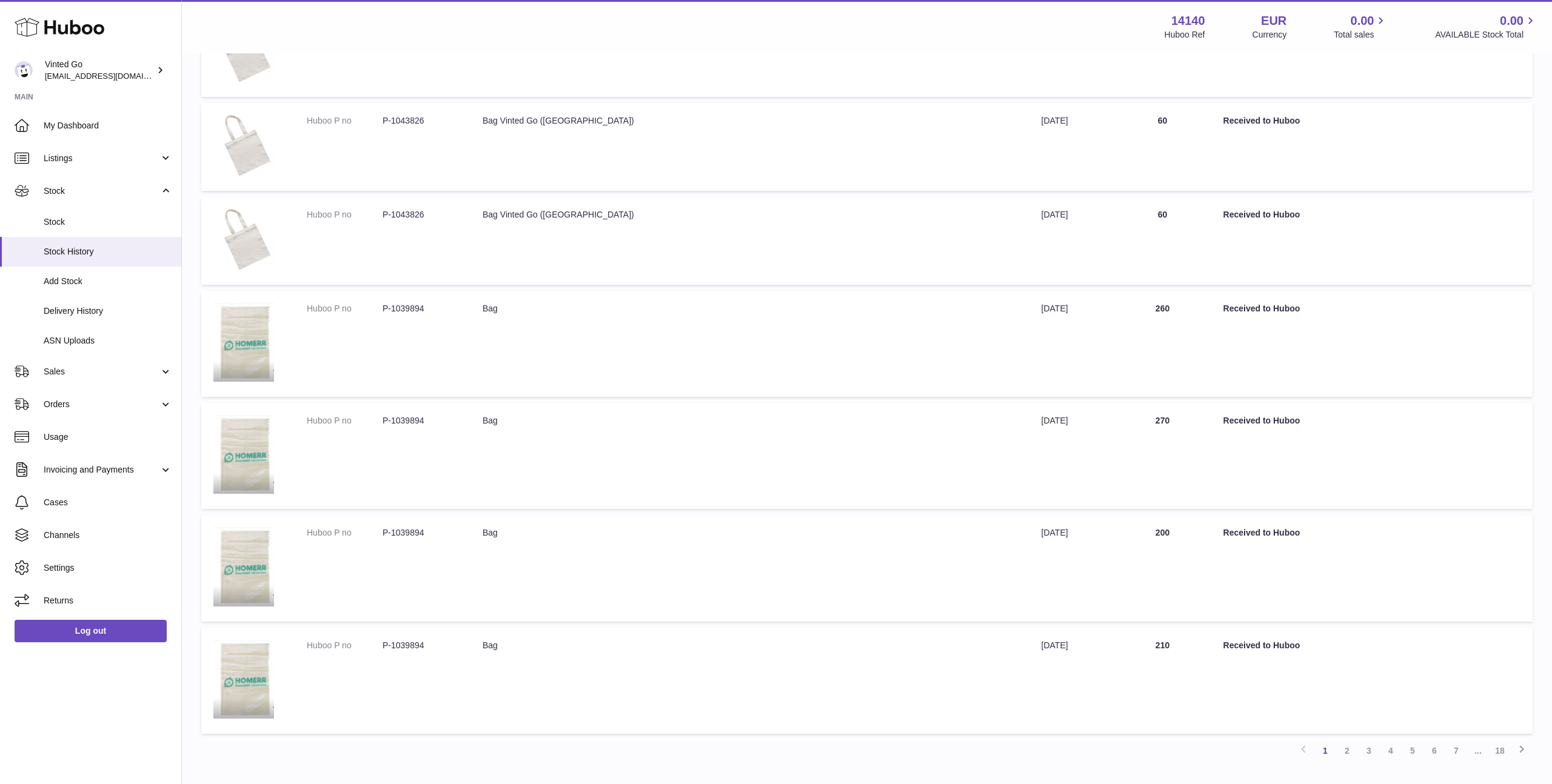
scroll to position [576, 0]
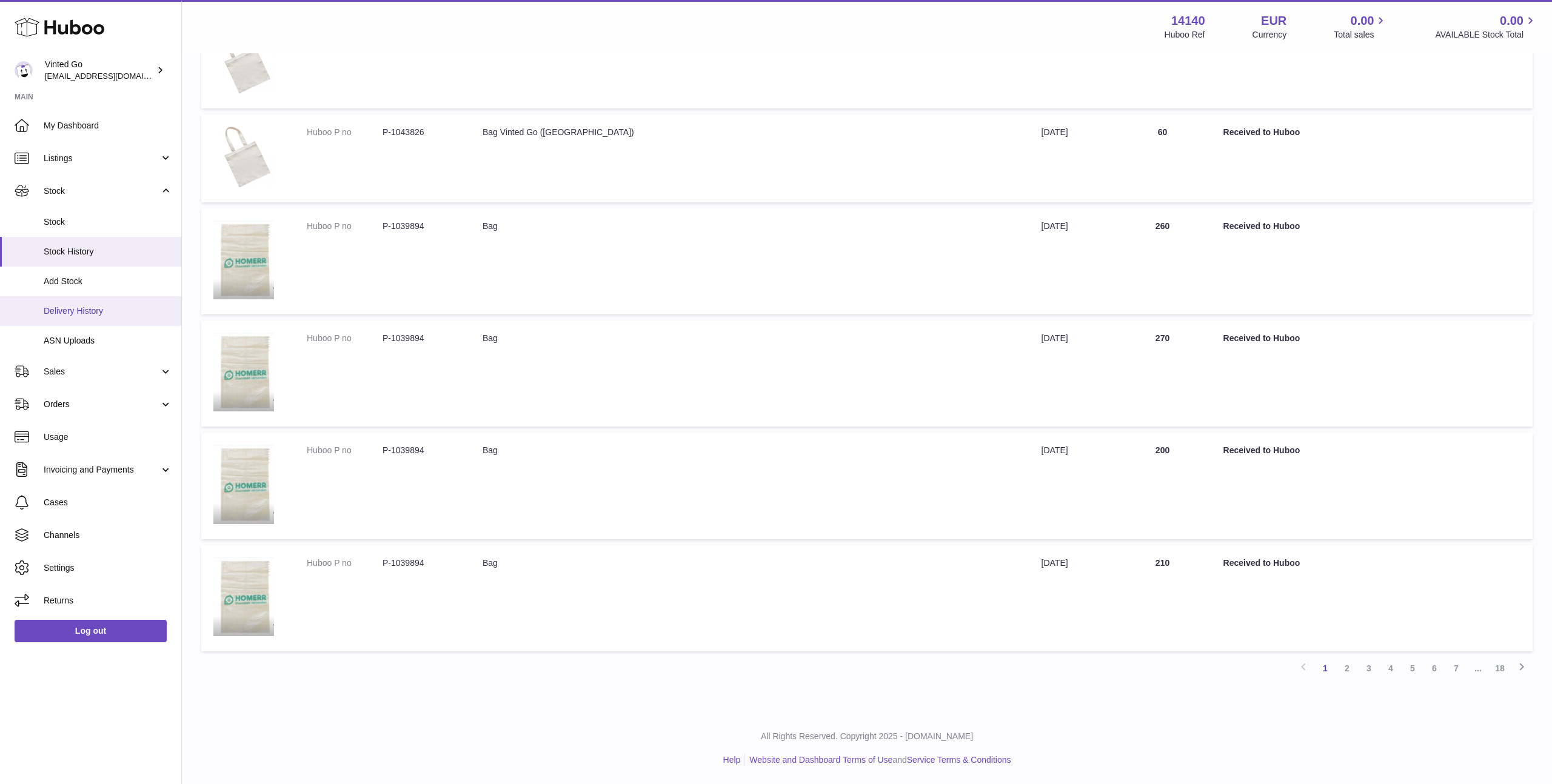
click at [123, 312] on span "Delivery History" at bounding box center [108, 311] width 128 height 12
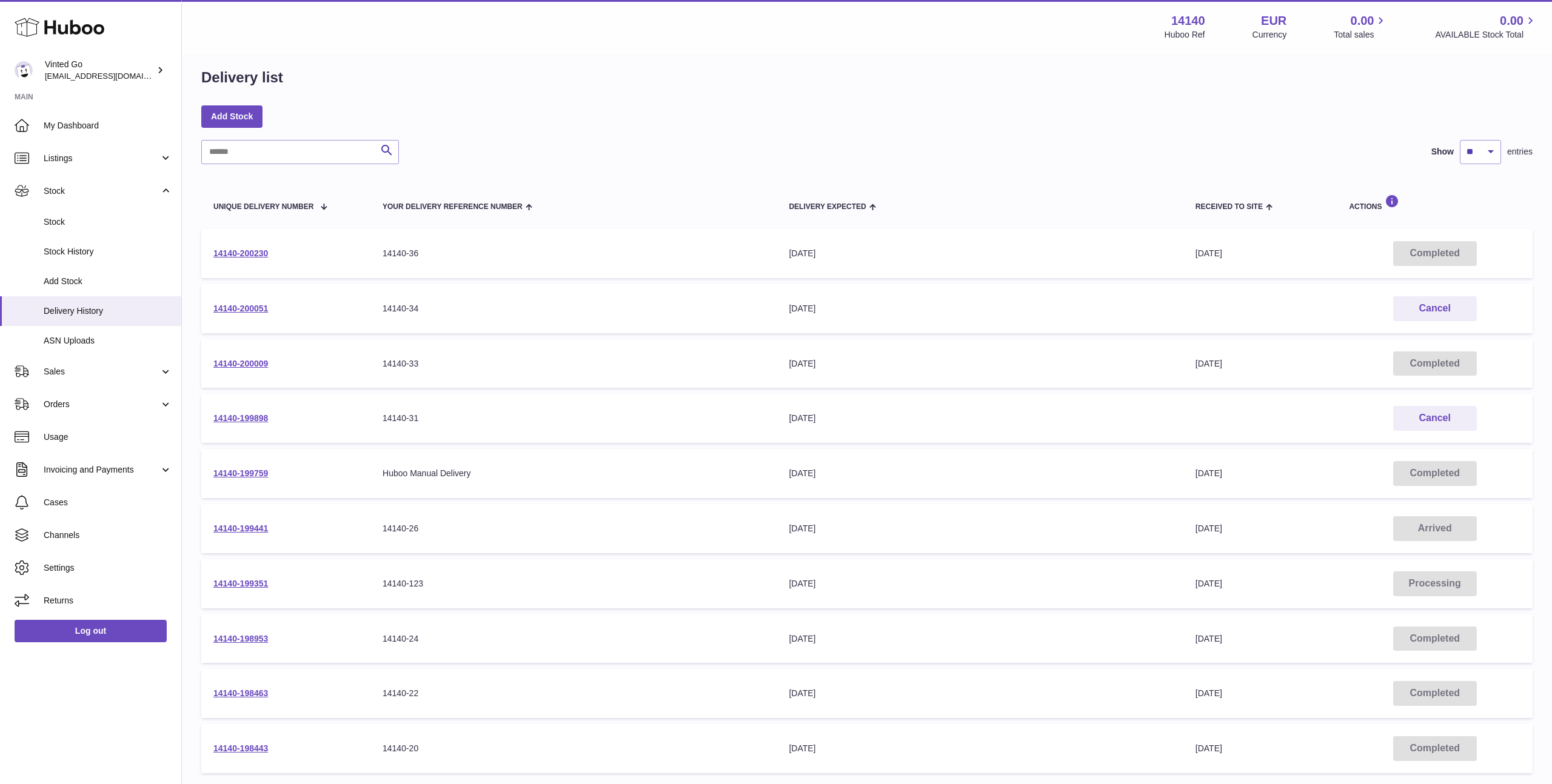
scroll to position [7, 0]
click at [247, 420] on link "14140-199898" at bounding box center [241, 421] width 55 height 10
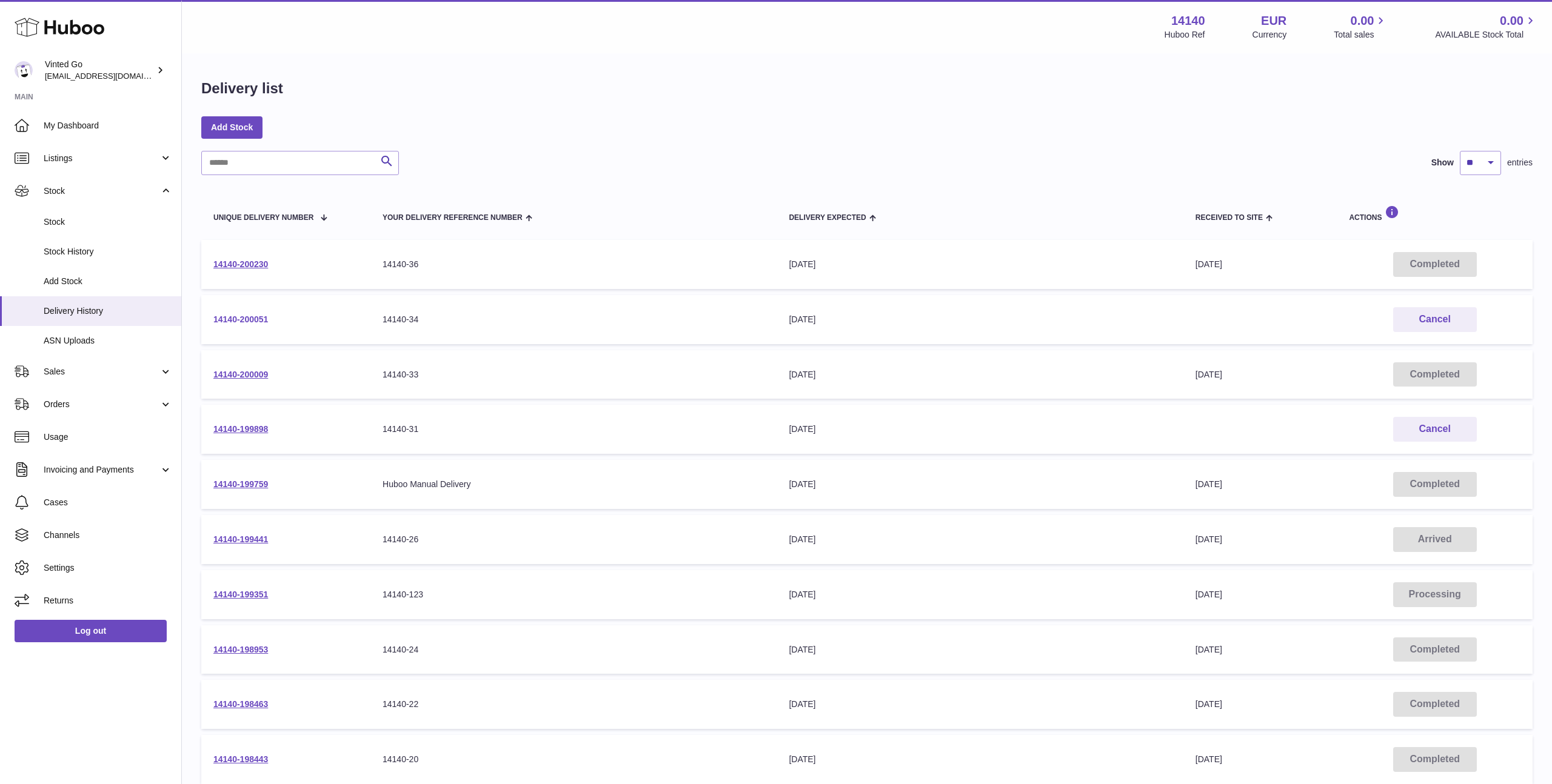
click at [258, 321] on link "14140-200051" at bounding box center [241, 320] width 55 height 10
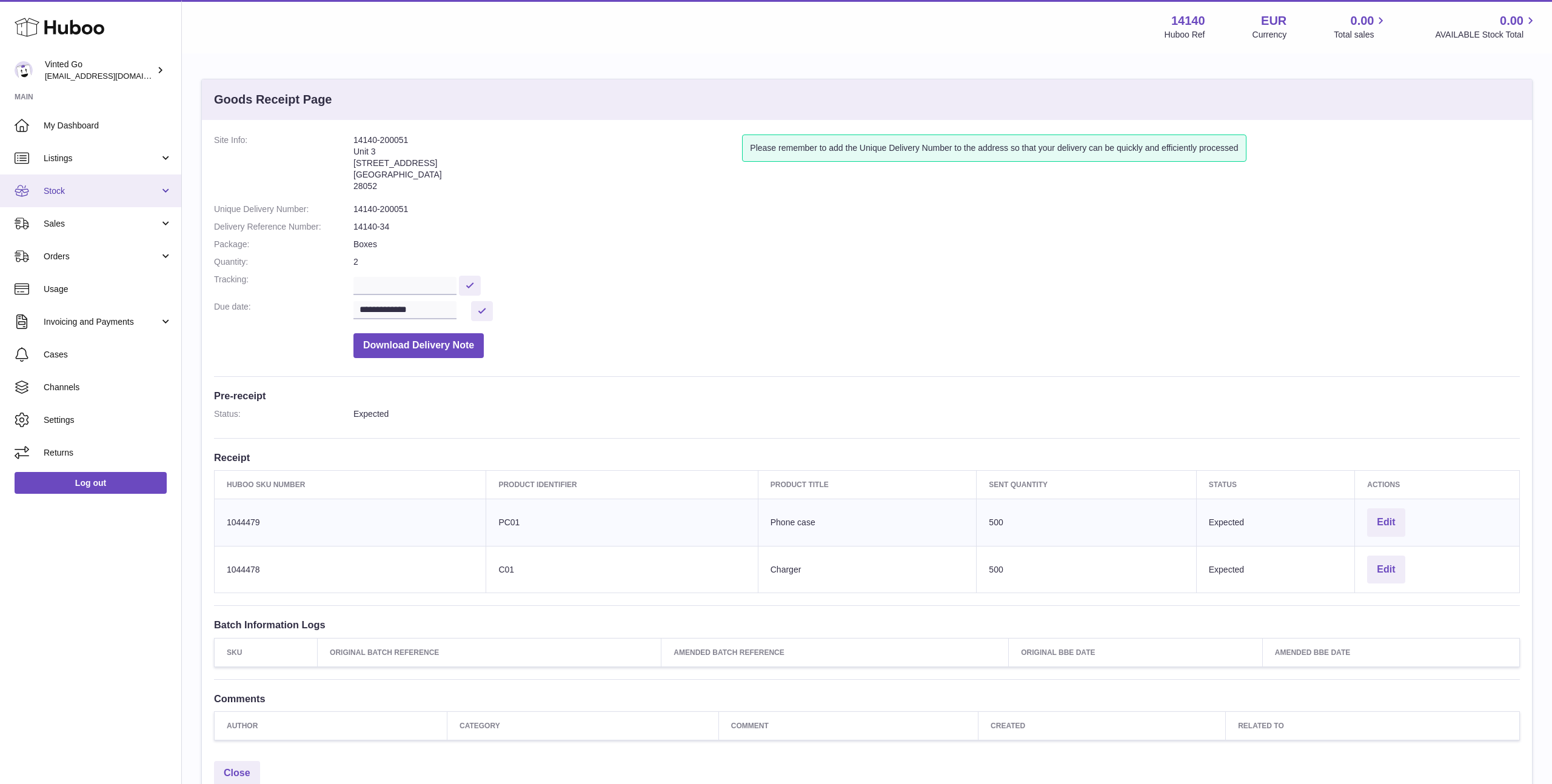
click at [89, 191] on span "Stock" at bounding box center [102, 192] width 115 height 12
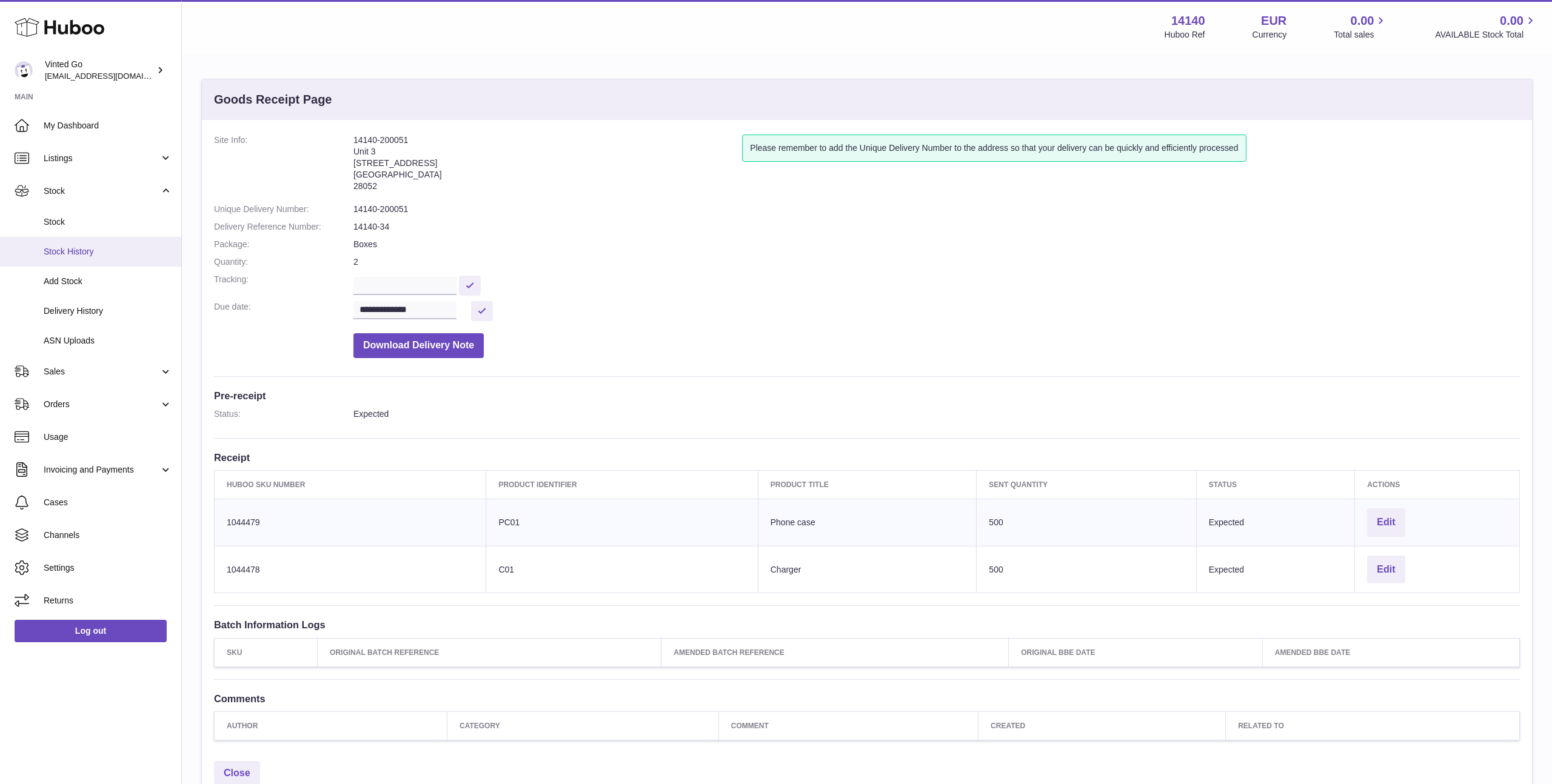
scroll to position [5, 0]
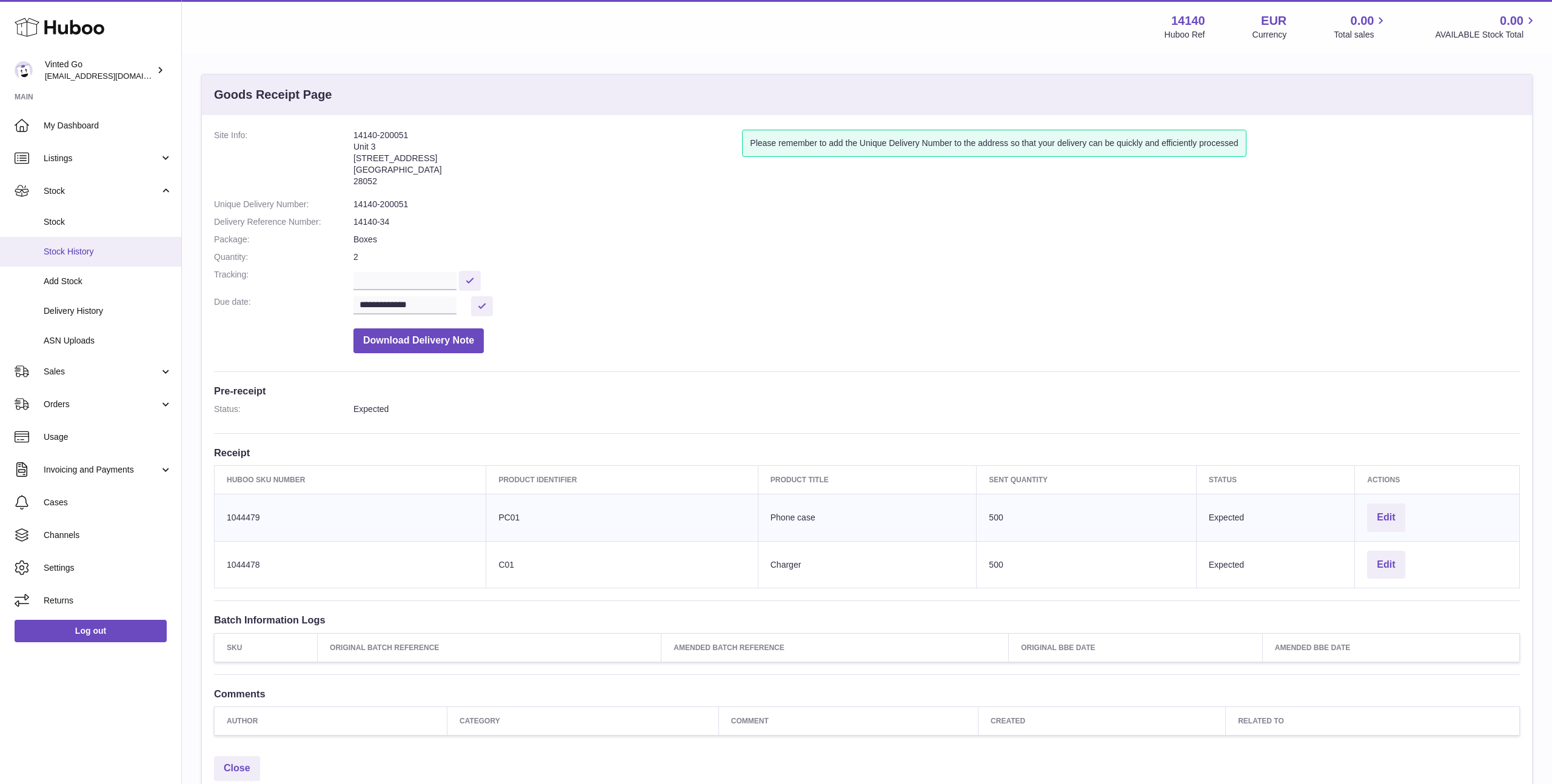
click at [95, 254] on span "Stock History" at bounding box center [108, 252] width 128 height 12
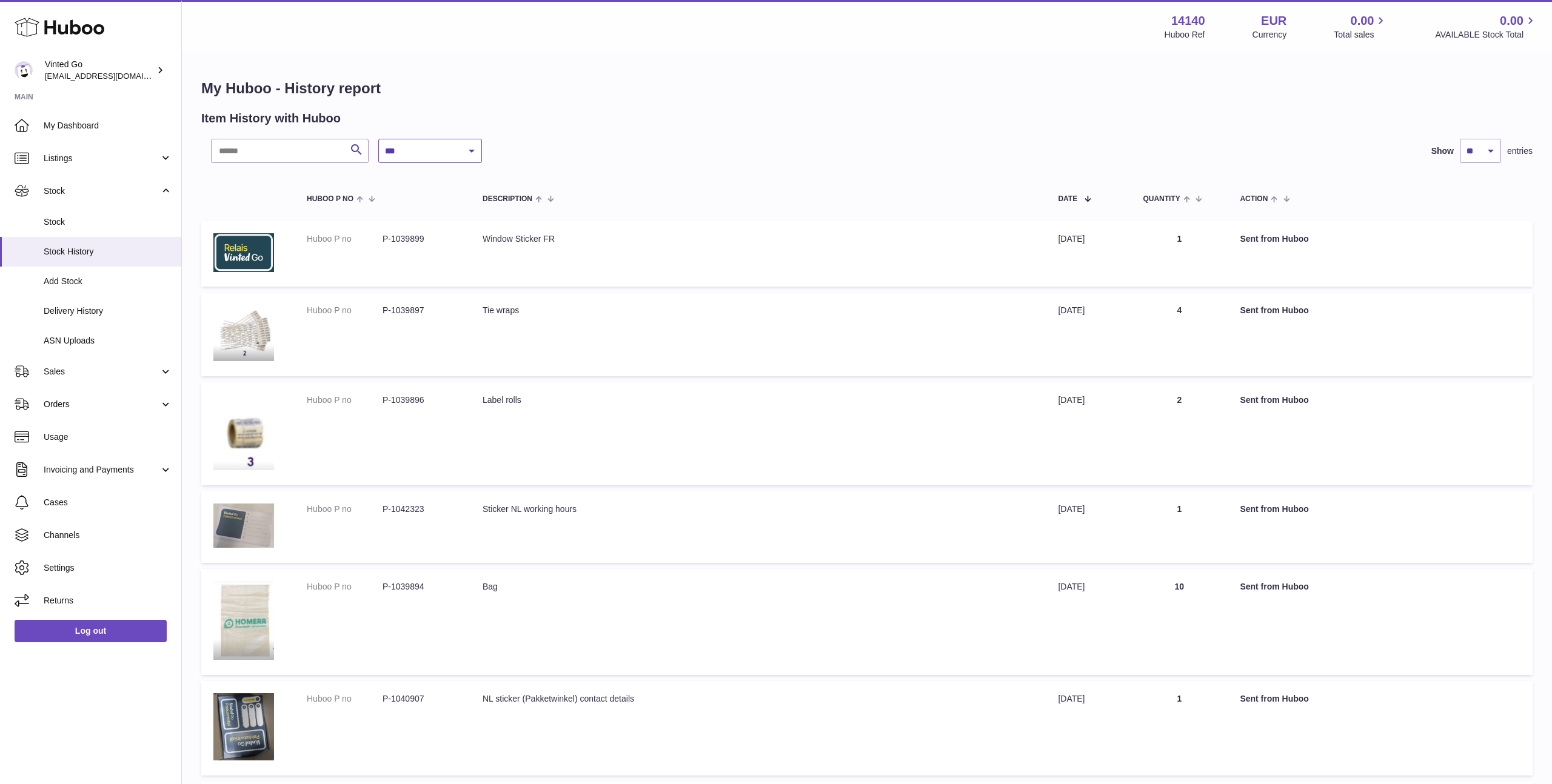
click at [411, 151] on select "**********" at bounding box center [430, 151] width 104 height 24
select select "*"
click at [378, 139] on select "**********" at bounding box center [430, 151] width 104 height 24
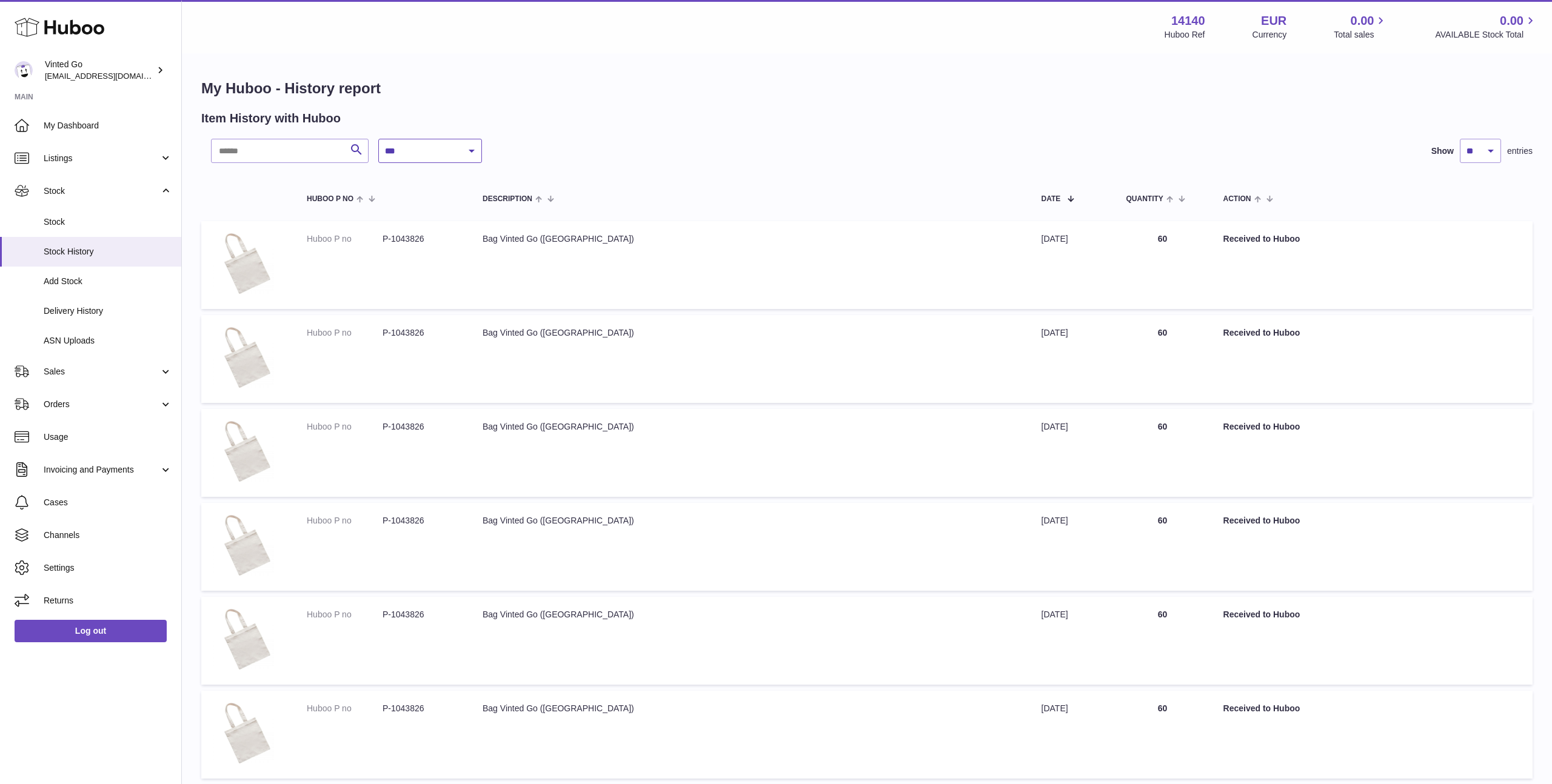
scroll to position [1, 0]
click at [1477, 151] on select "** ** ** ***" at bounding box center [1480, 150] width 41 height 24
select select "***"
click at [1459, 138] on select "** ** ** ***" at bounding box center [1480, 150] width 41 height 24
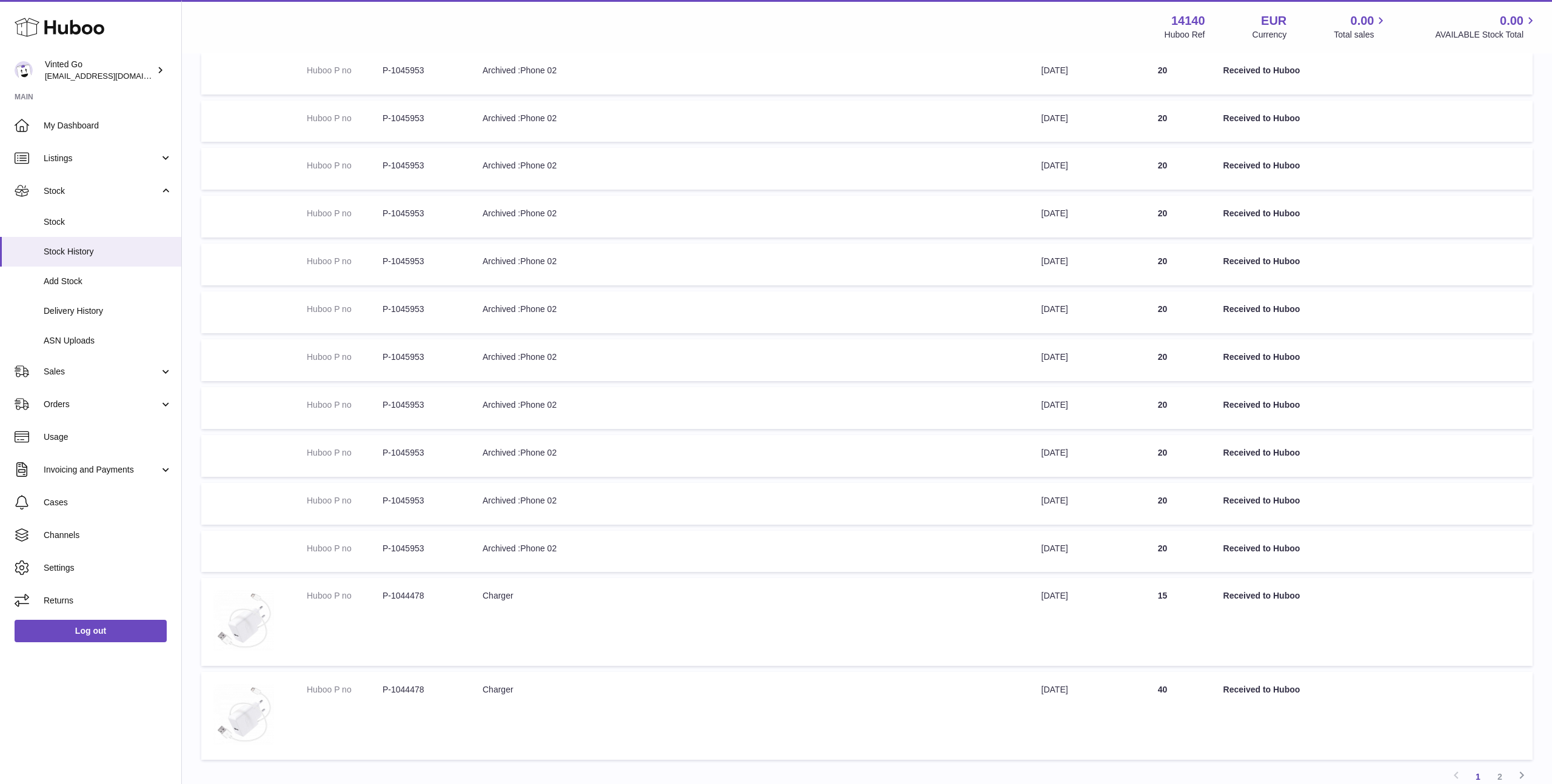
scroll to position [8530, 0]
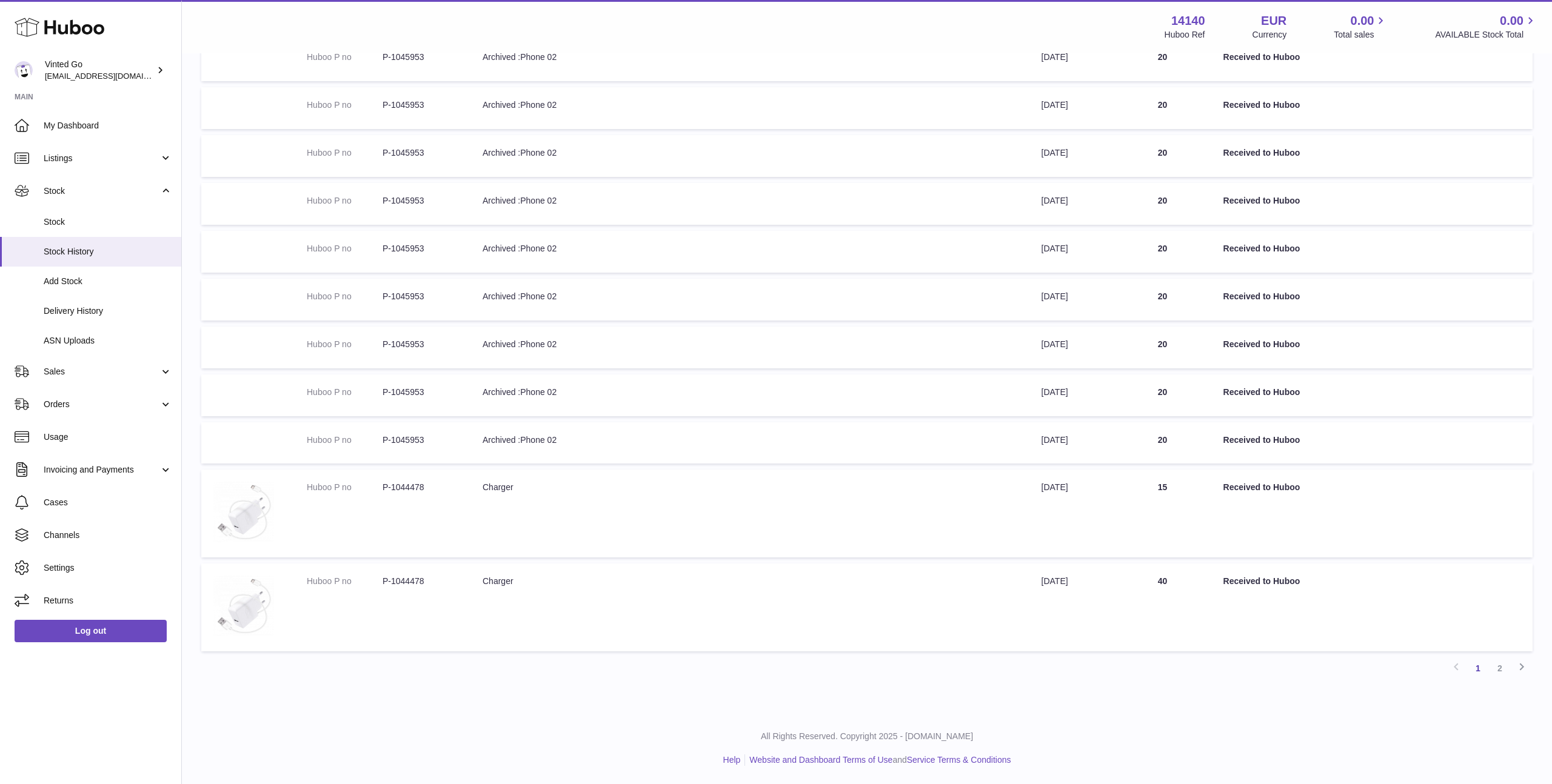
click at [1502, 672] on link "2" at bounding box center [1499, 668] width 22 height 22
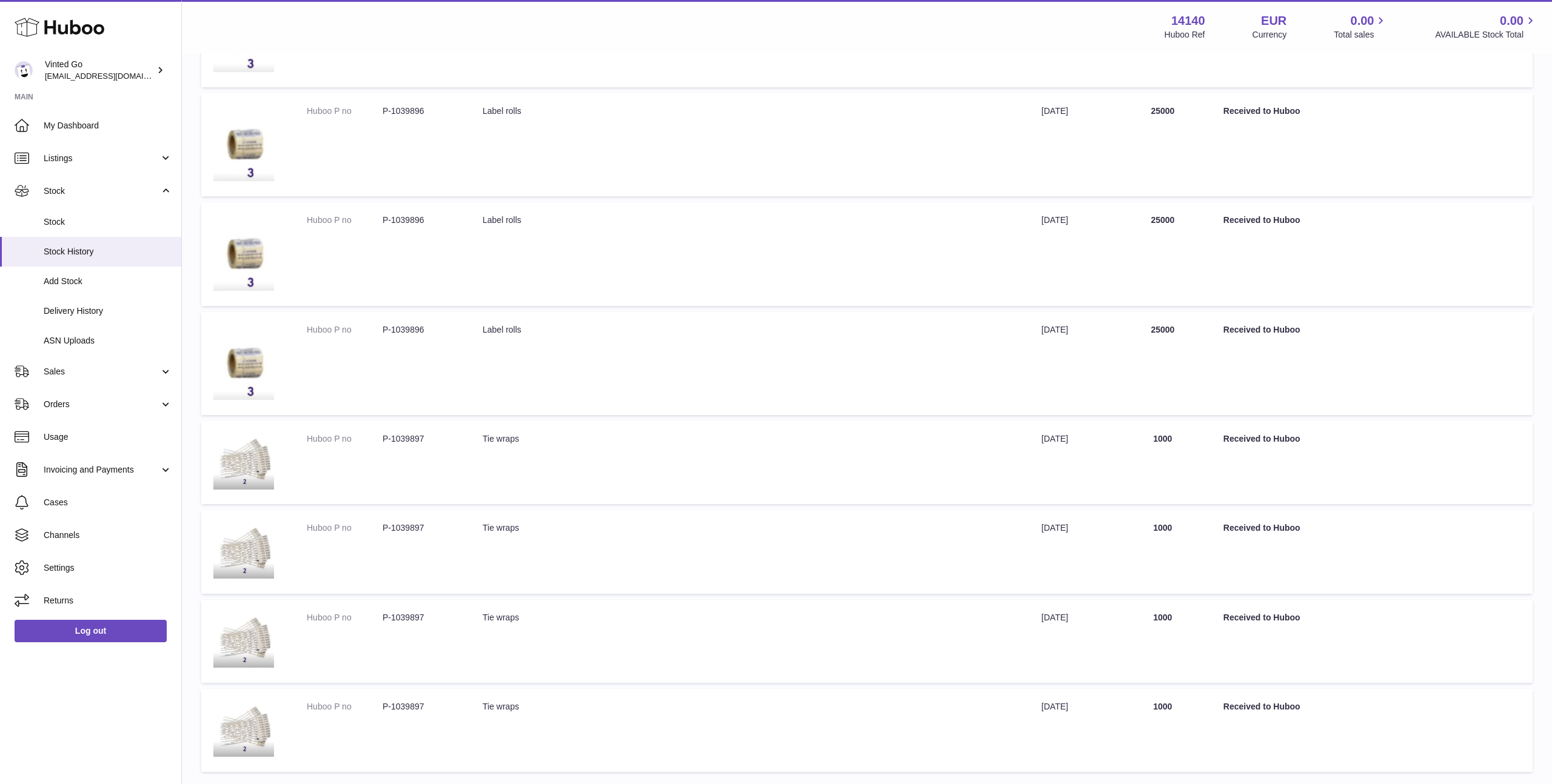
scroll to position [6254, 0]
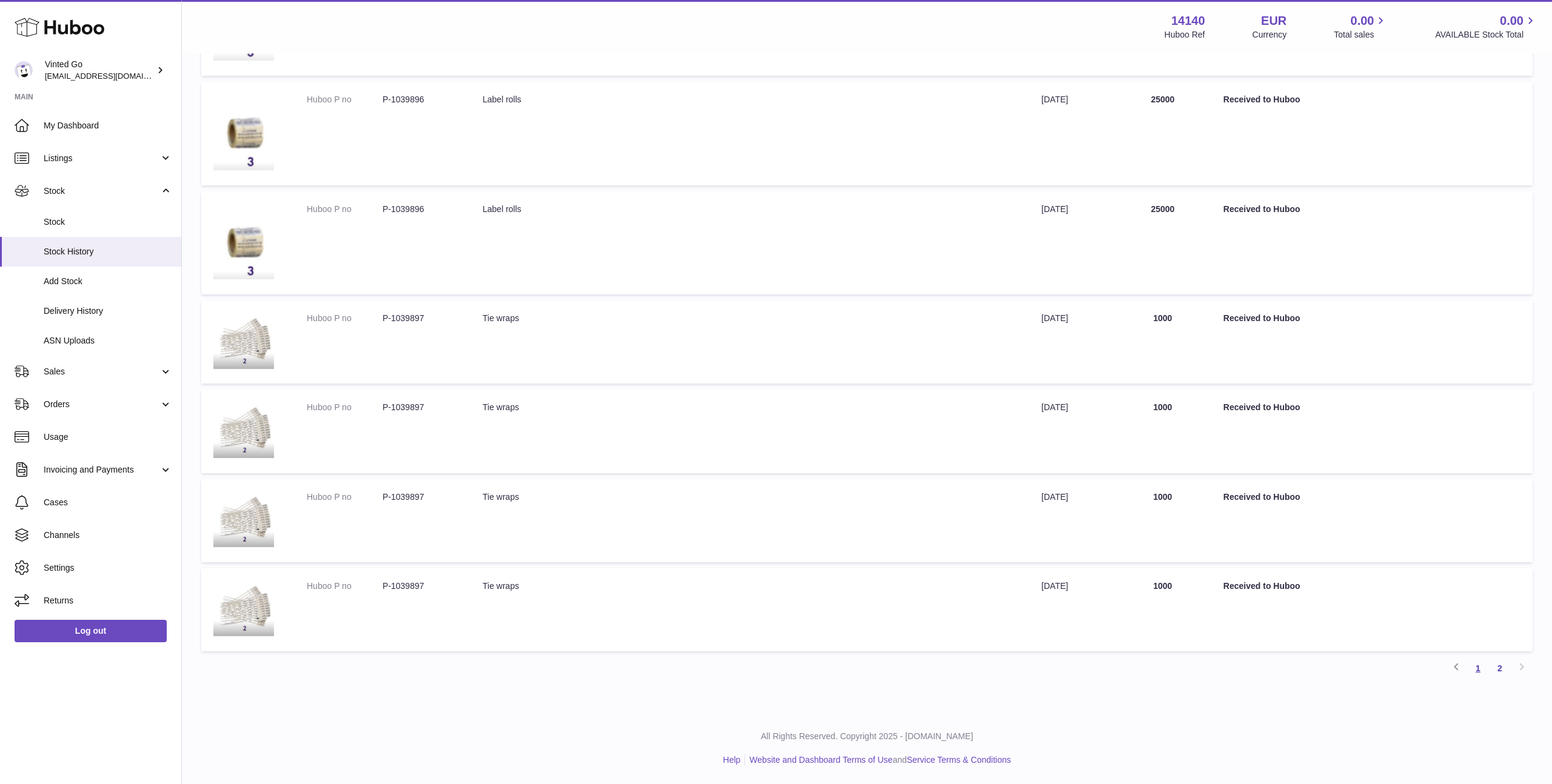
click at [1478, 673] on link "1" at bounding box center [1478, 668] width 22 height 22
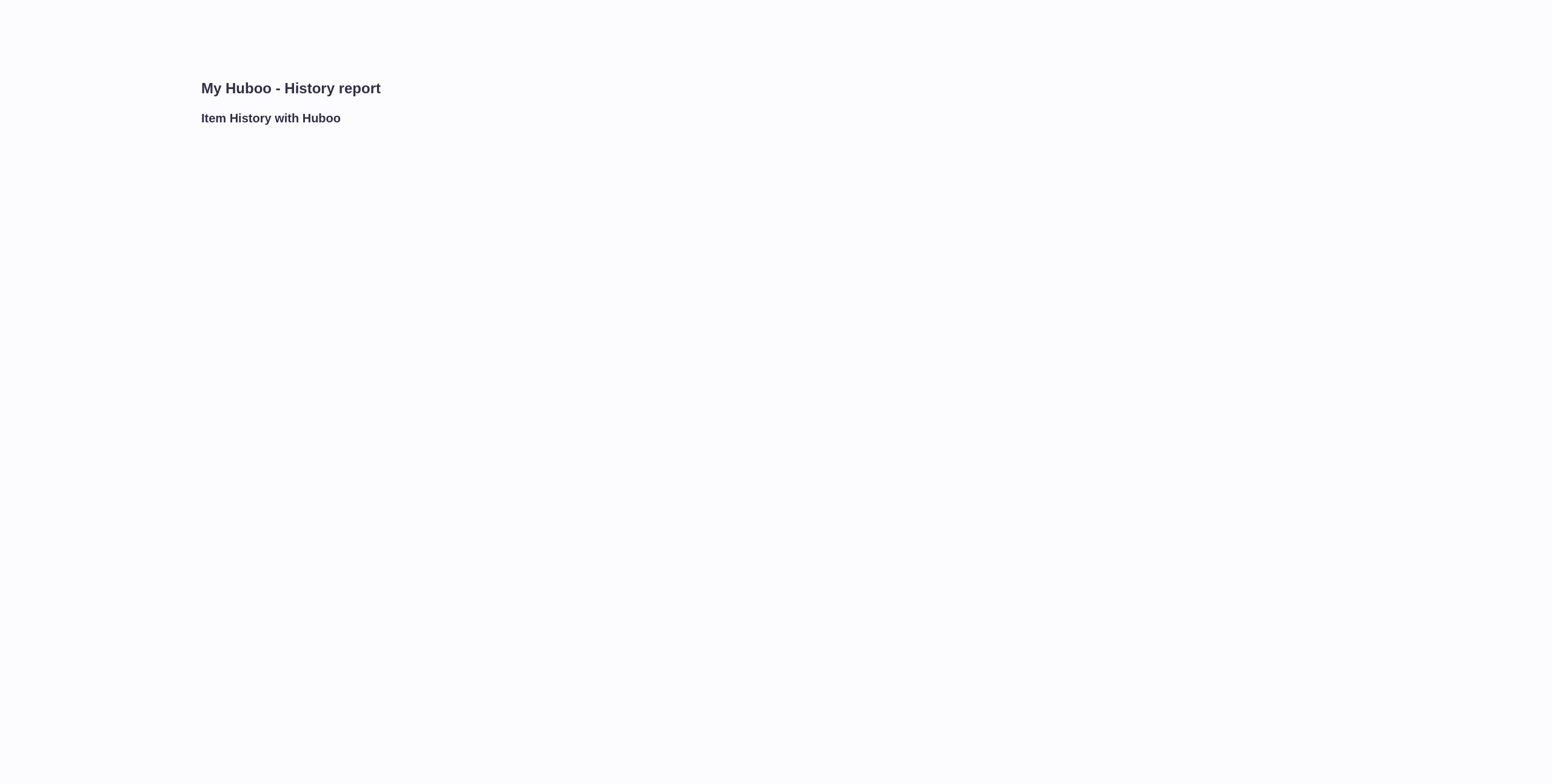
select select "***"
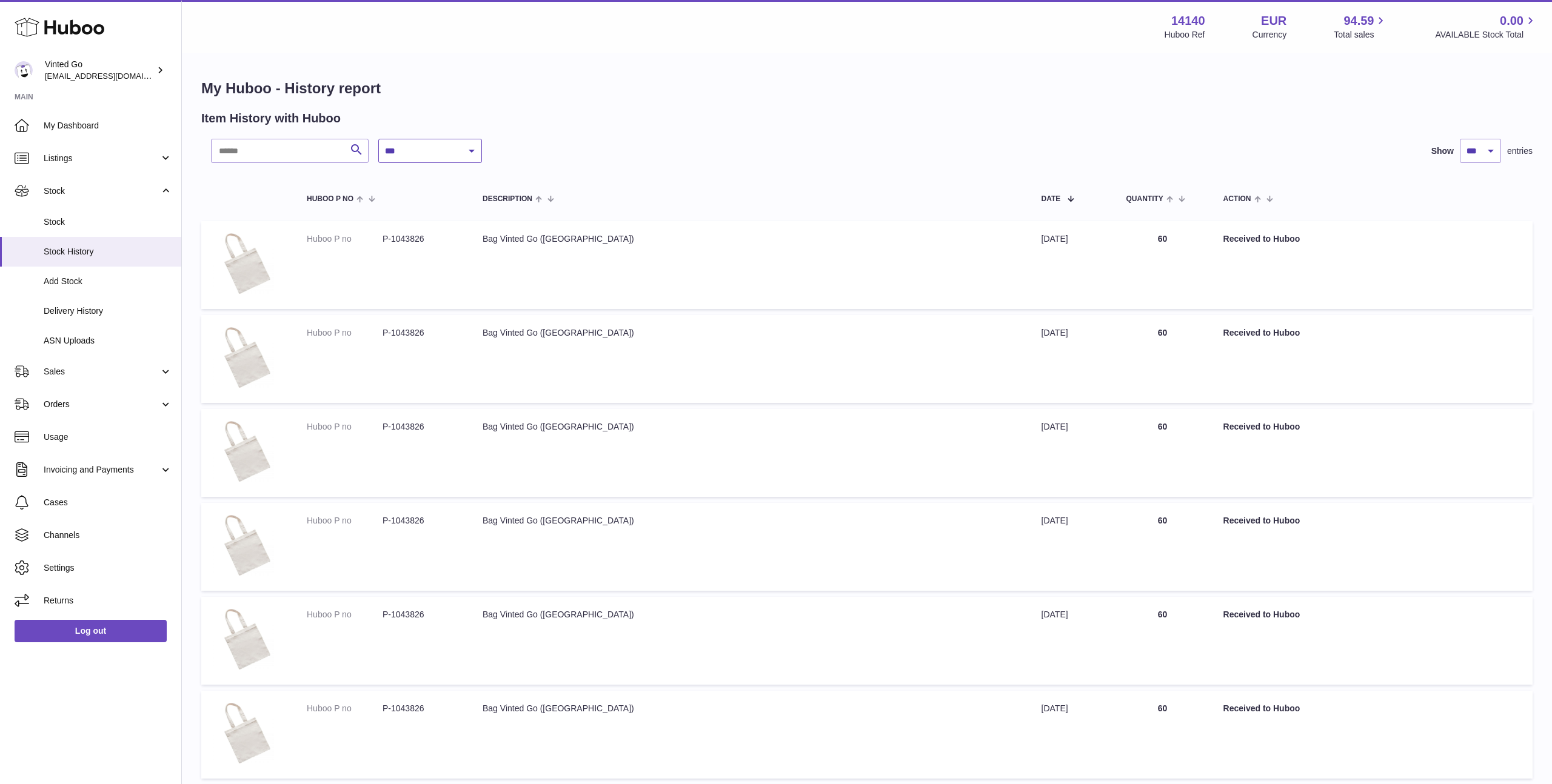
click at [421, 151] on select "**********" at bounding box center [430, 151] width 104 height 24
select select "*"
click at [378, 139] on select "**********" at bounding box center [430, 151] width 104 height 24
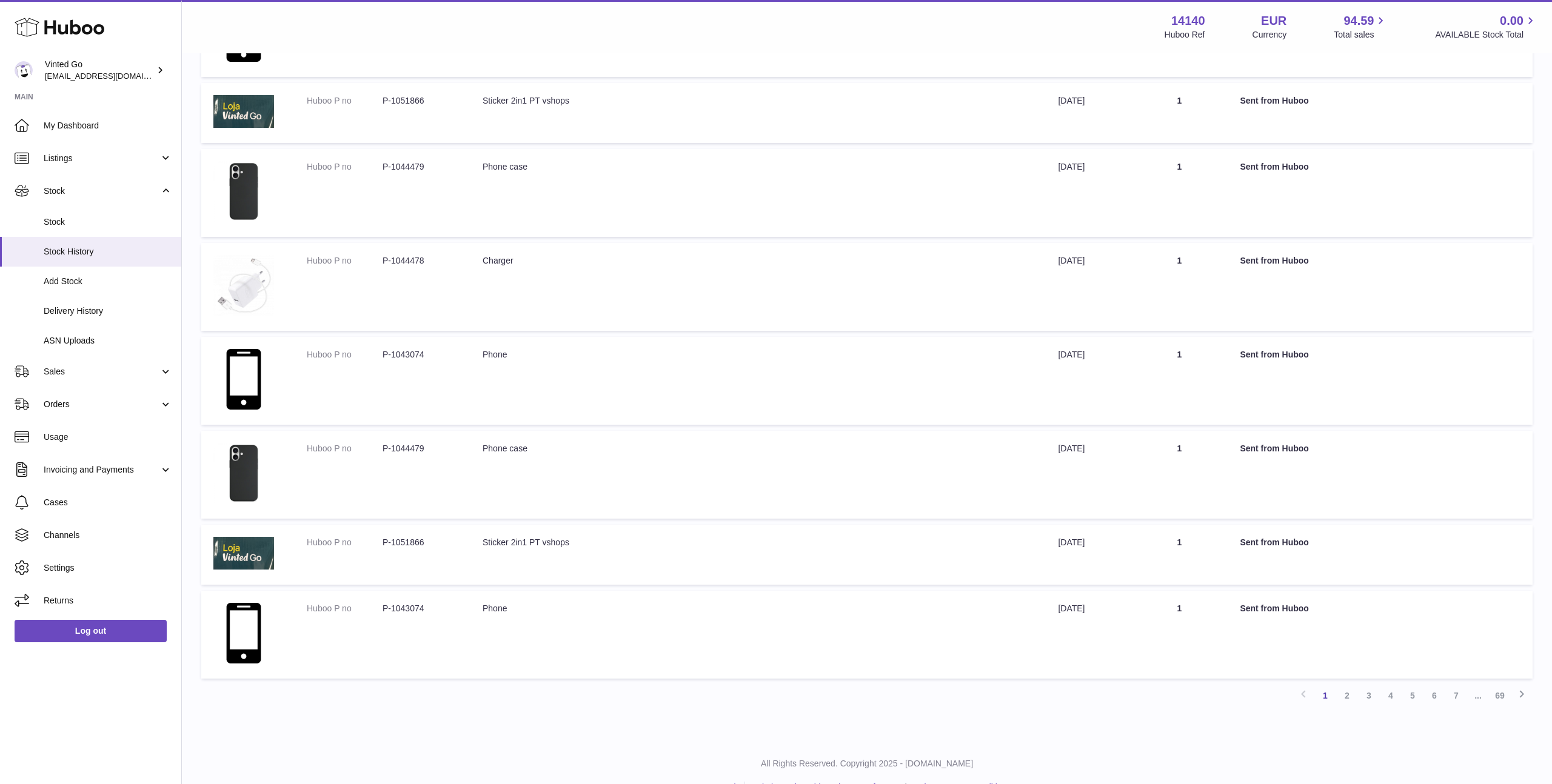
scroll to position [8631, 0]
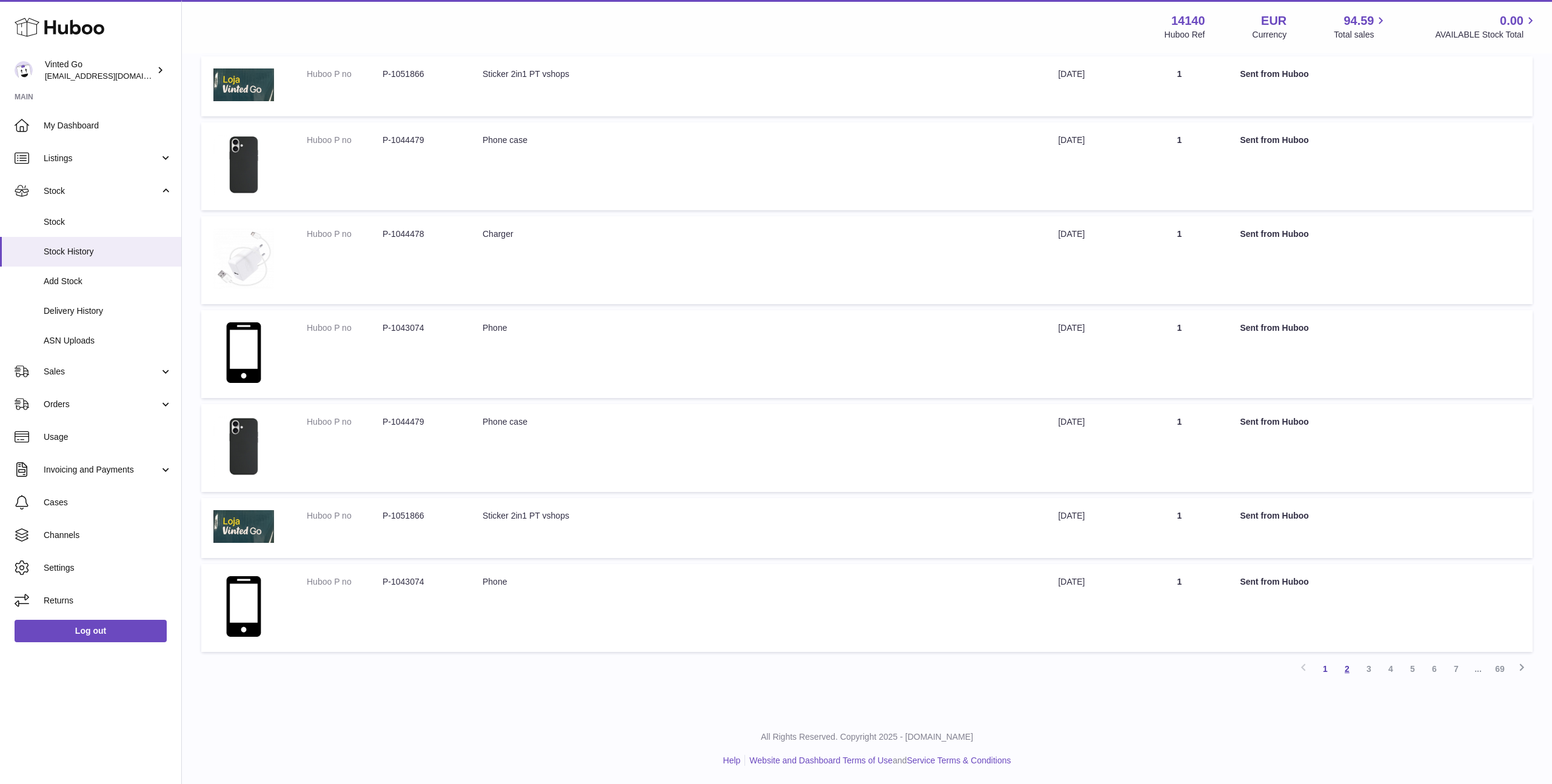
click at [1350, 669] on link "2" at bounding box center [1347, 669] width 22 height 22
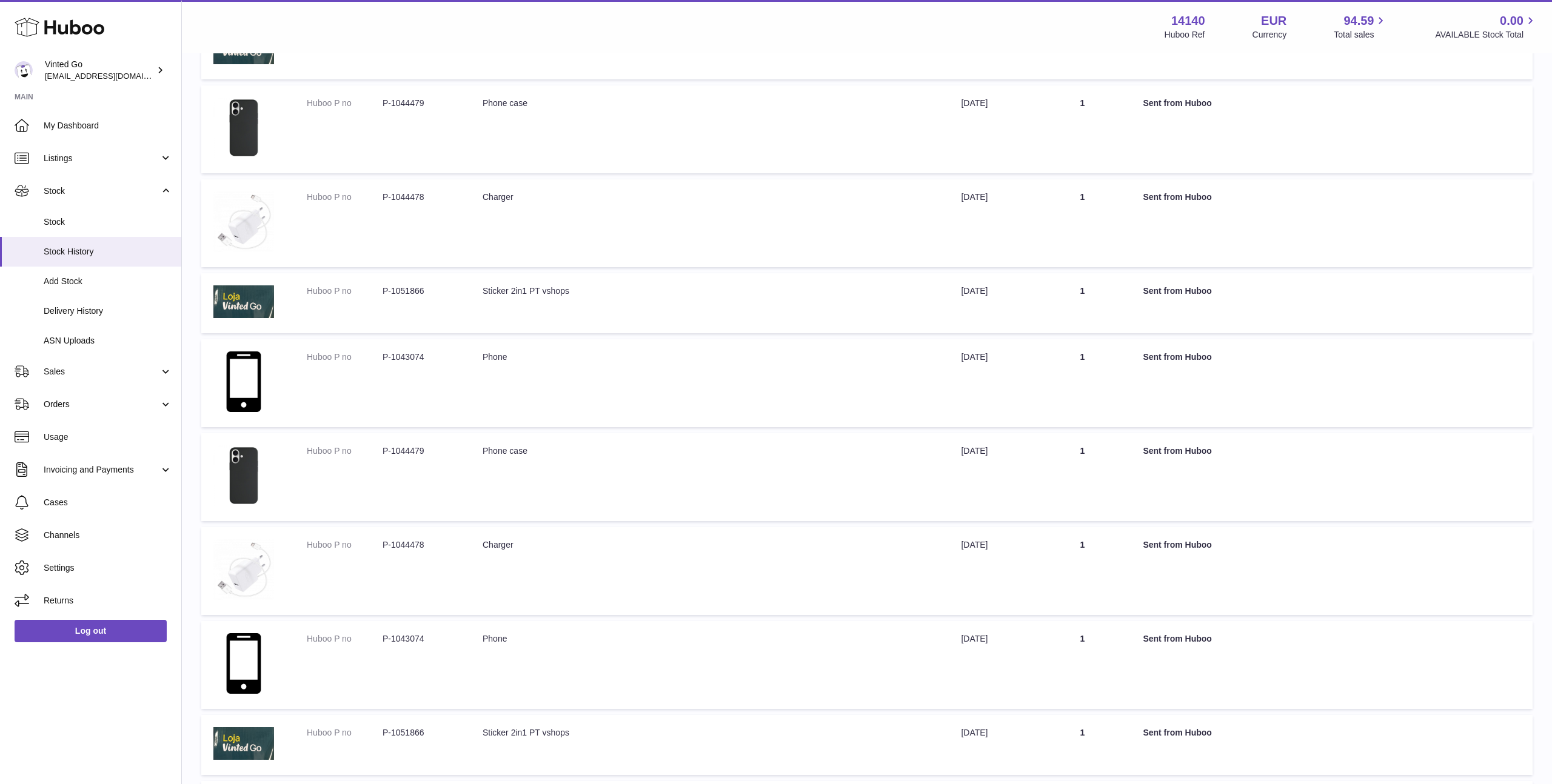
scroll to position [8256, 0]
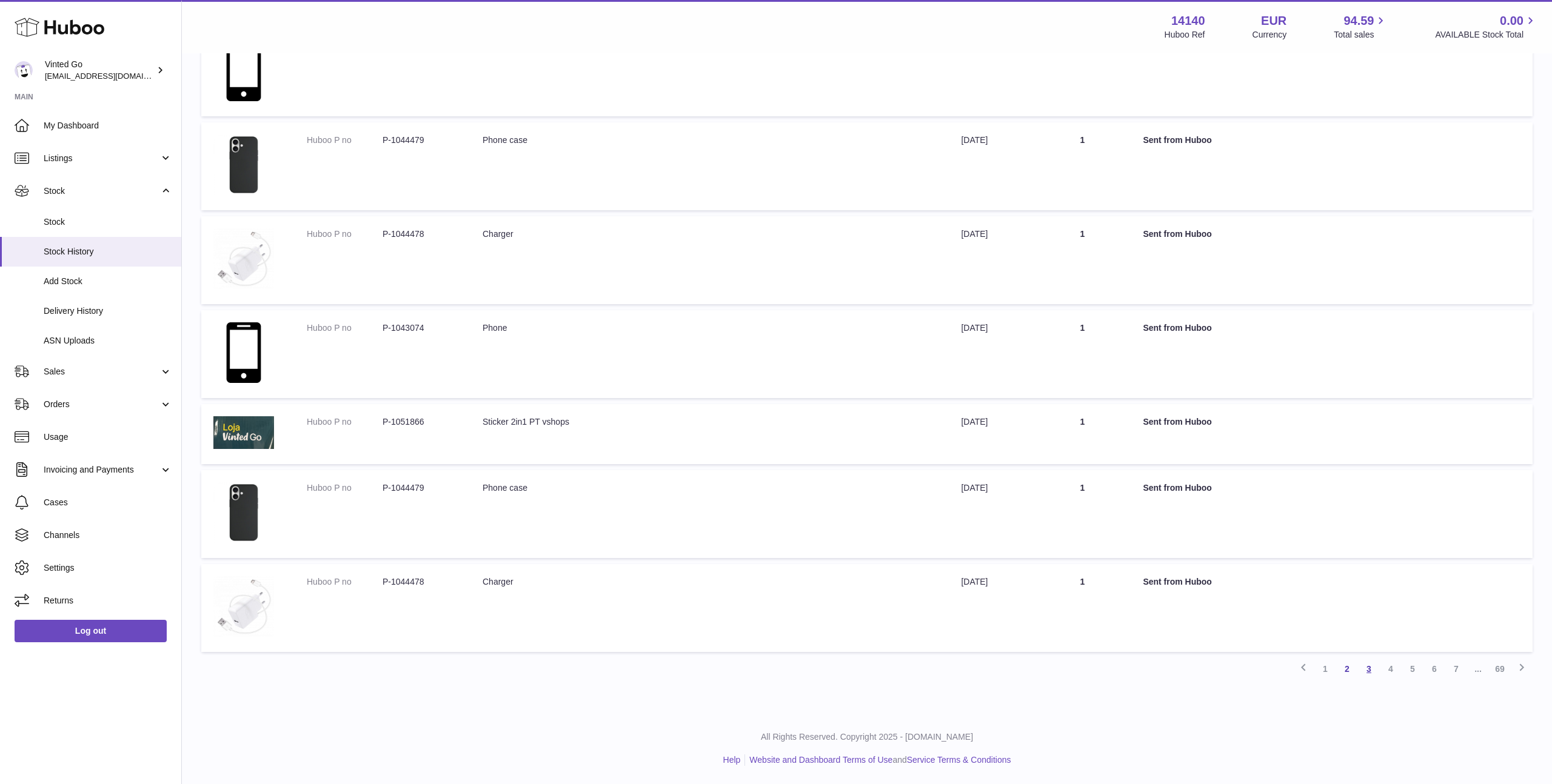
click at [1370, 675] on link "3" at bounding box center [1368, 669] width 22 height 22
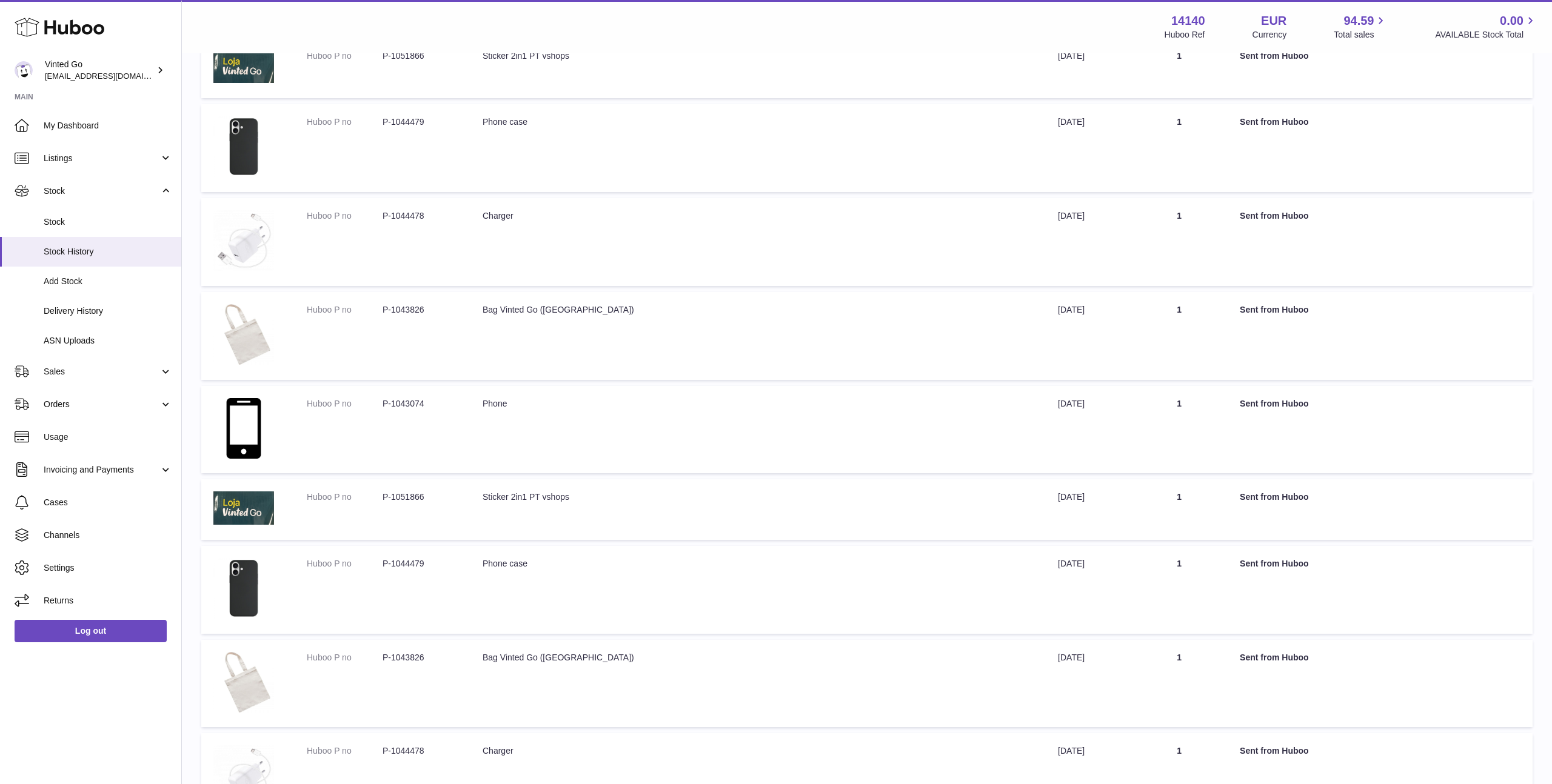
scroll to position [8339, 0]
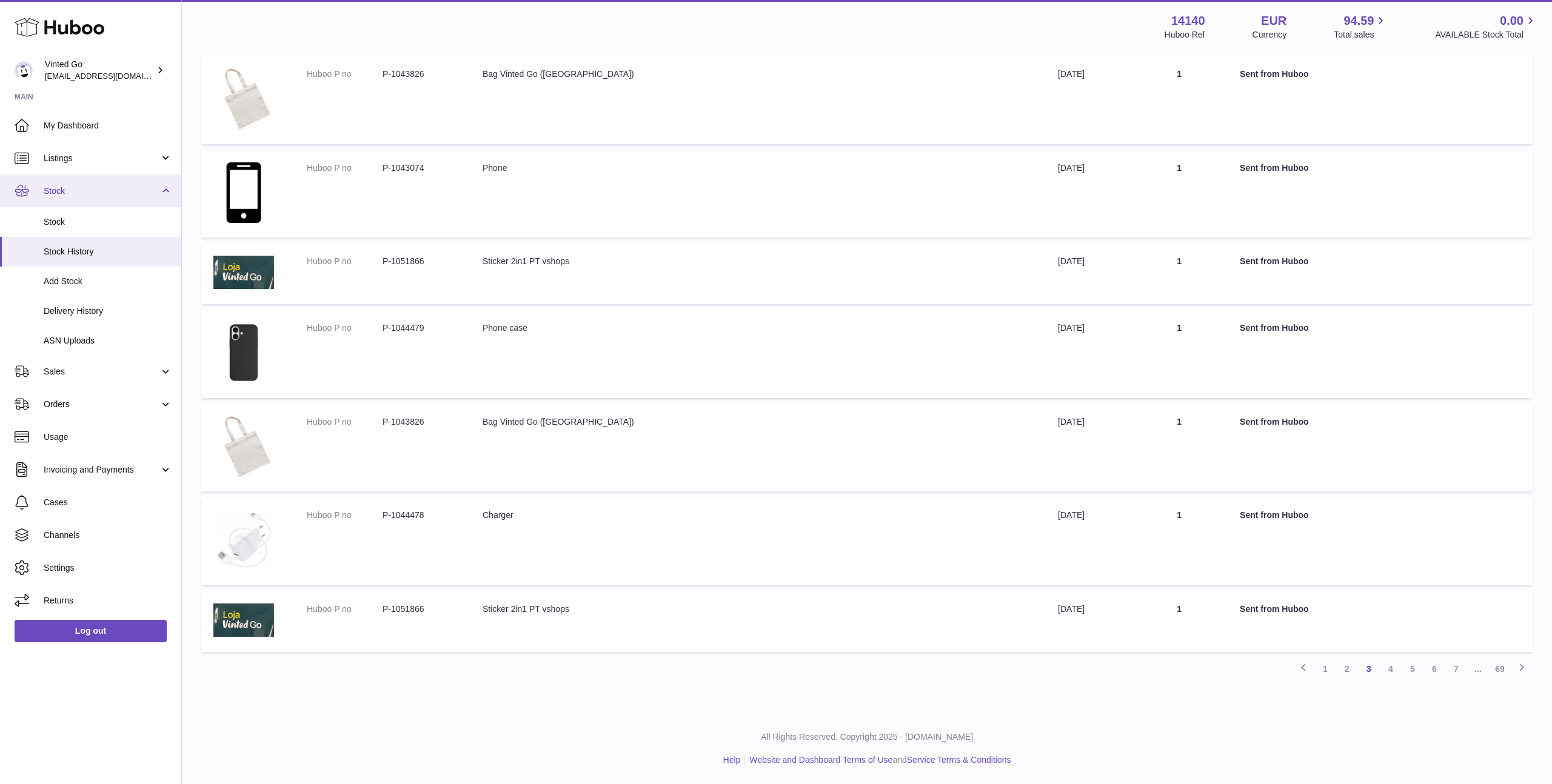
click at [97, 198] on link "Stock" at bounding box center [90, 190] width 181 height 32
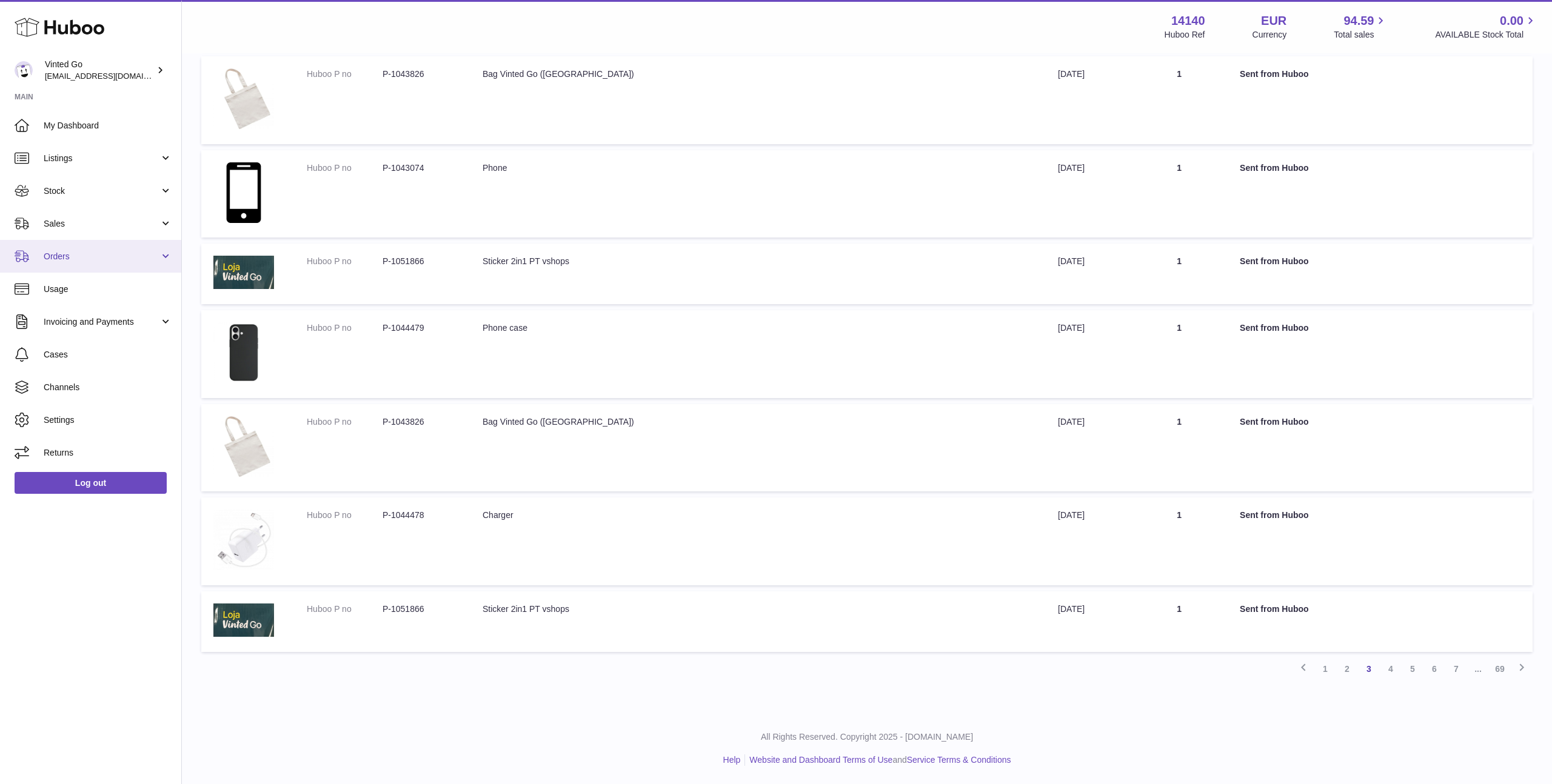
click at [98, 251] on span "Orders" at bounding box center [102, 257] width 115 height 12
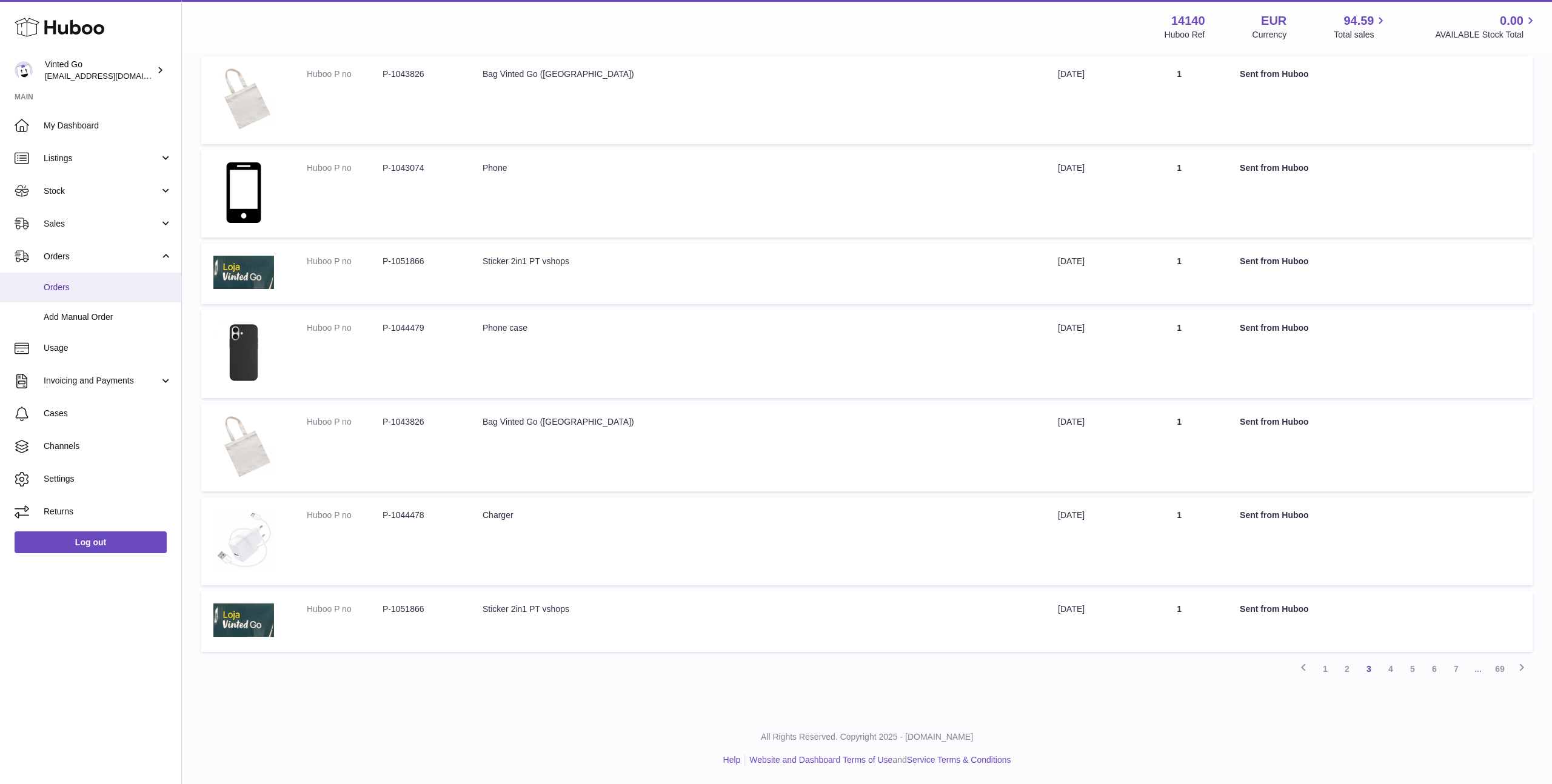
click at [103, 277] on link "Orders" at bounding box center [90, 287] width 181 height 29
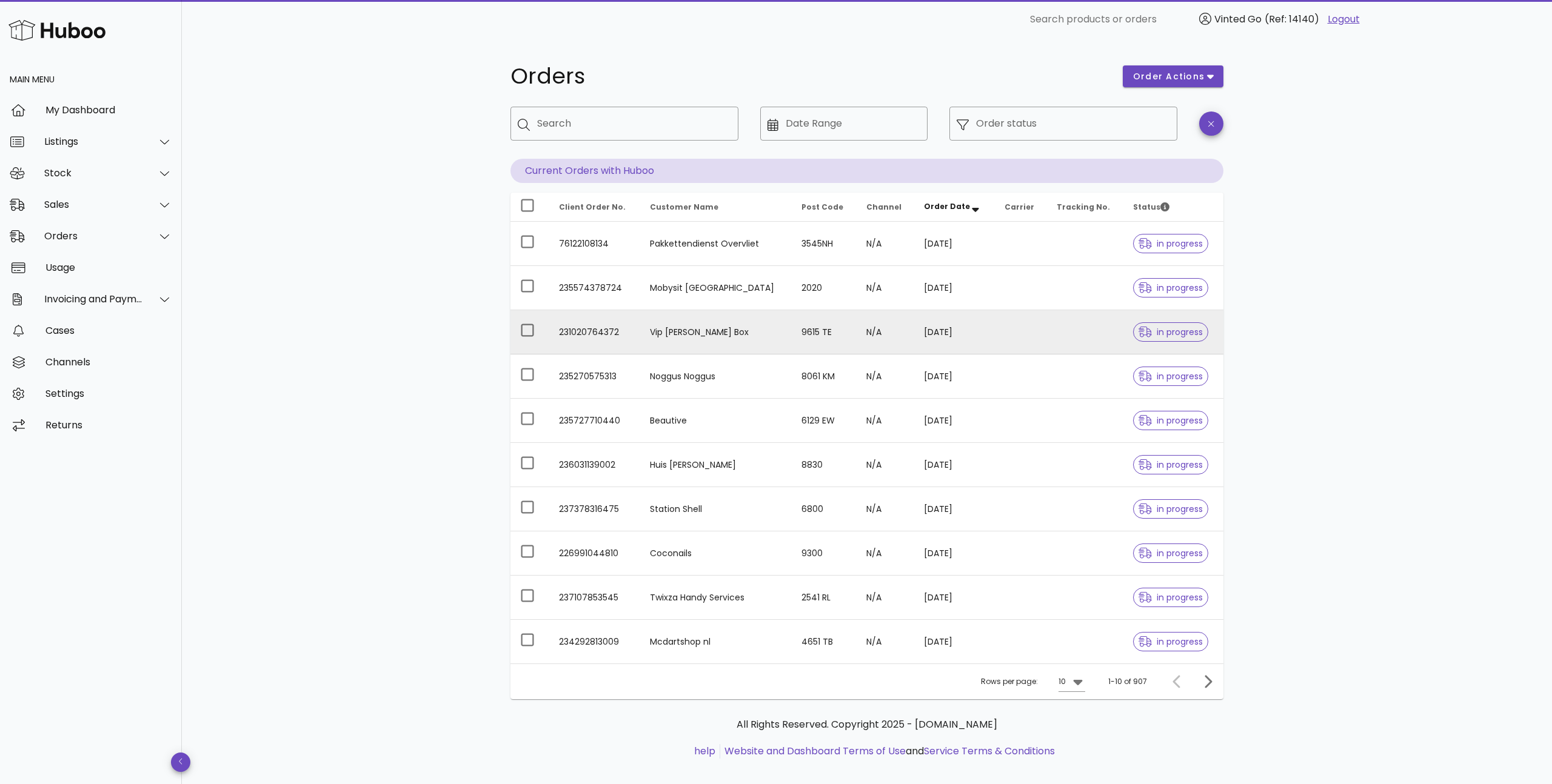
scroll to position [14, 0]
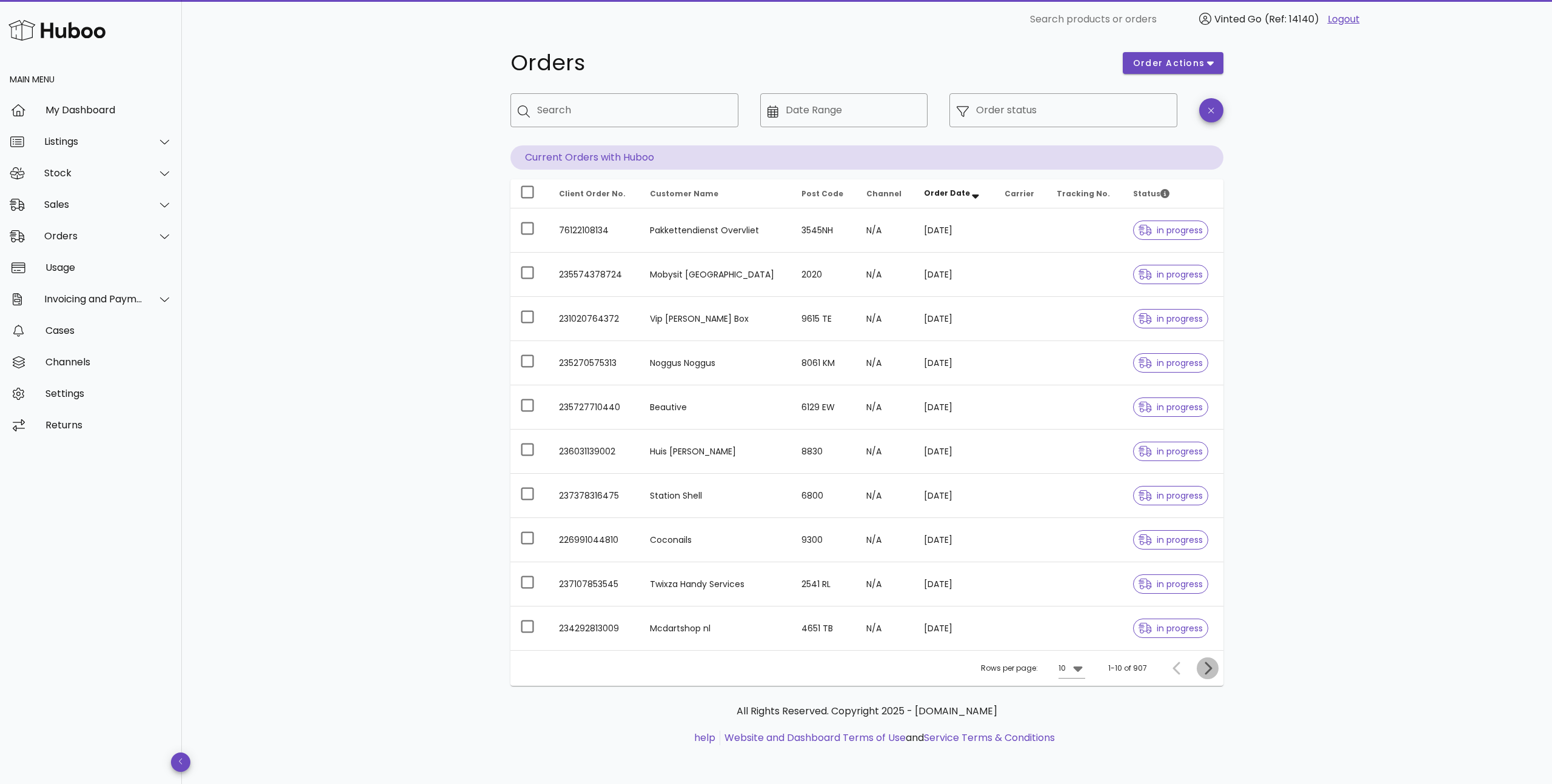
click at [1209, 676] on button "Next page" at bounding box center [1207, 668] width 22 height 22
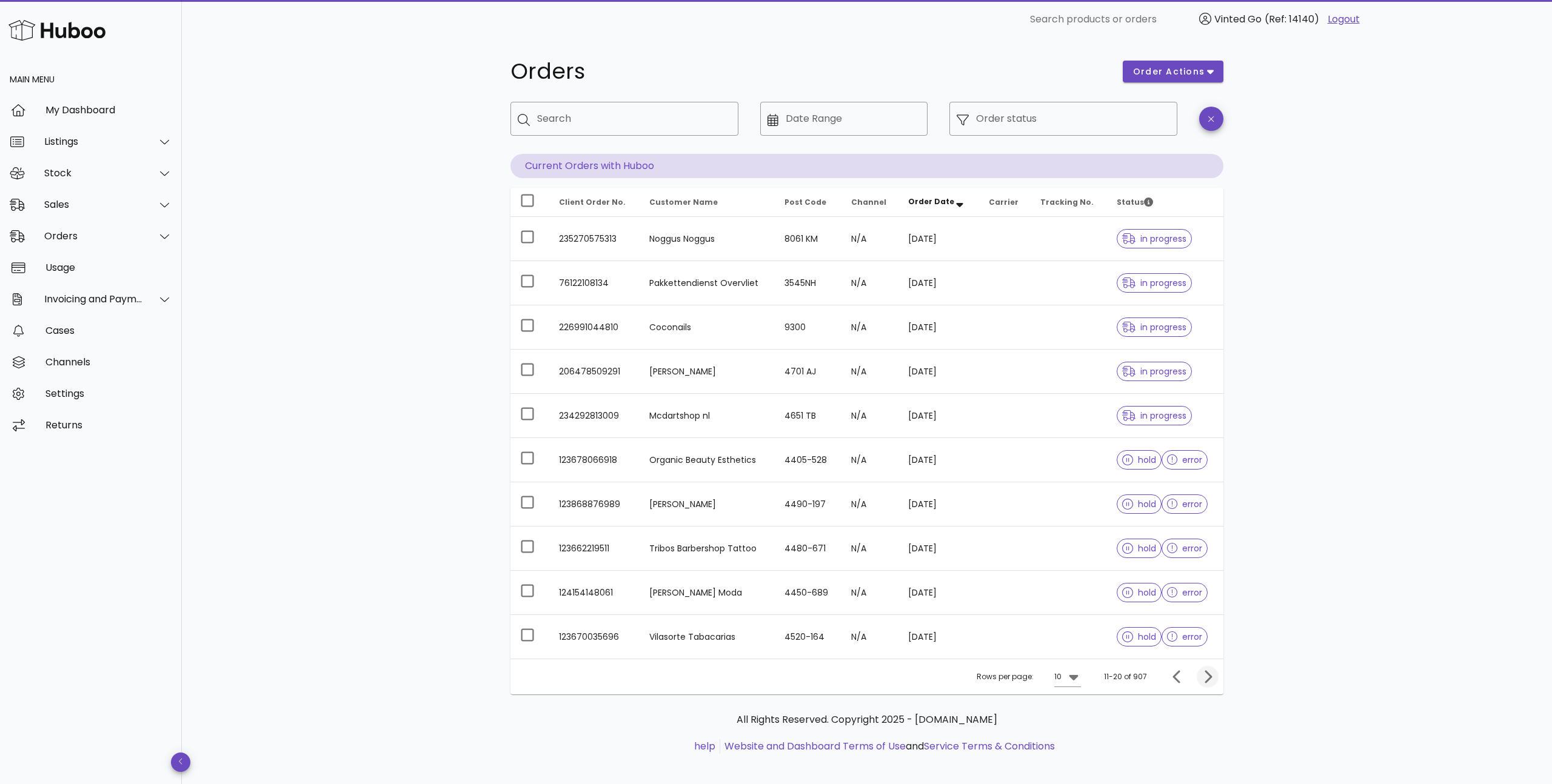
scroll to position [6, 0]
click at [1209, 676] on icon "Next page" at bounding box center [1207, 675] width 15 height 15
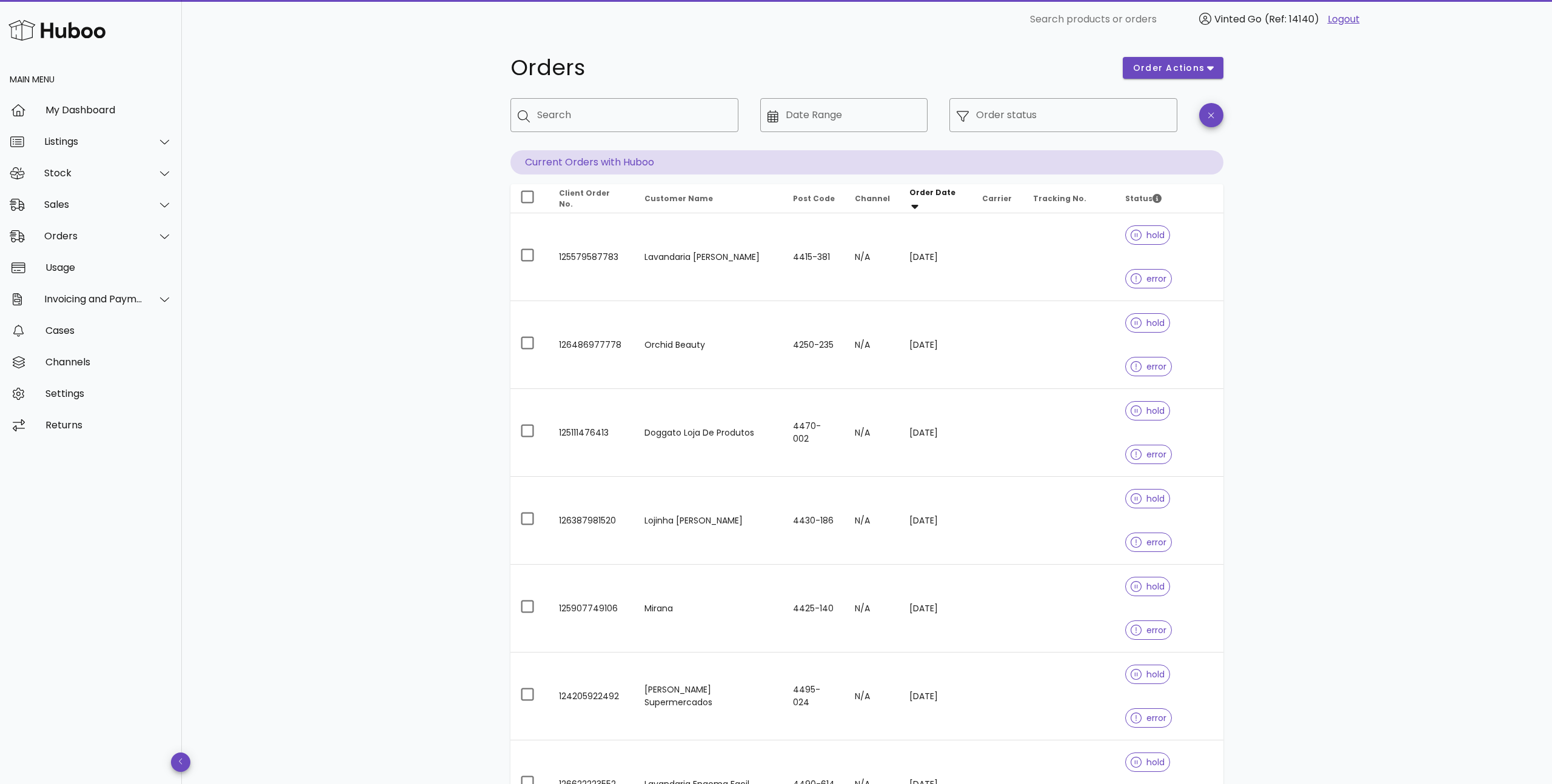
scroll to position [11, 0]
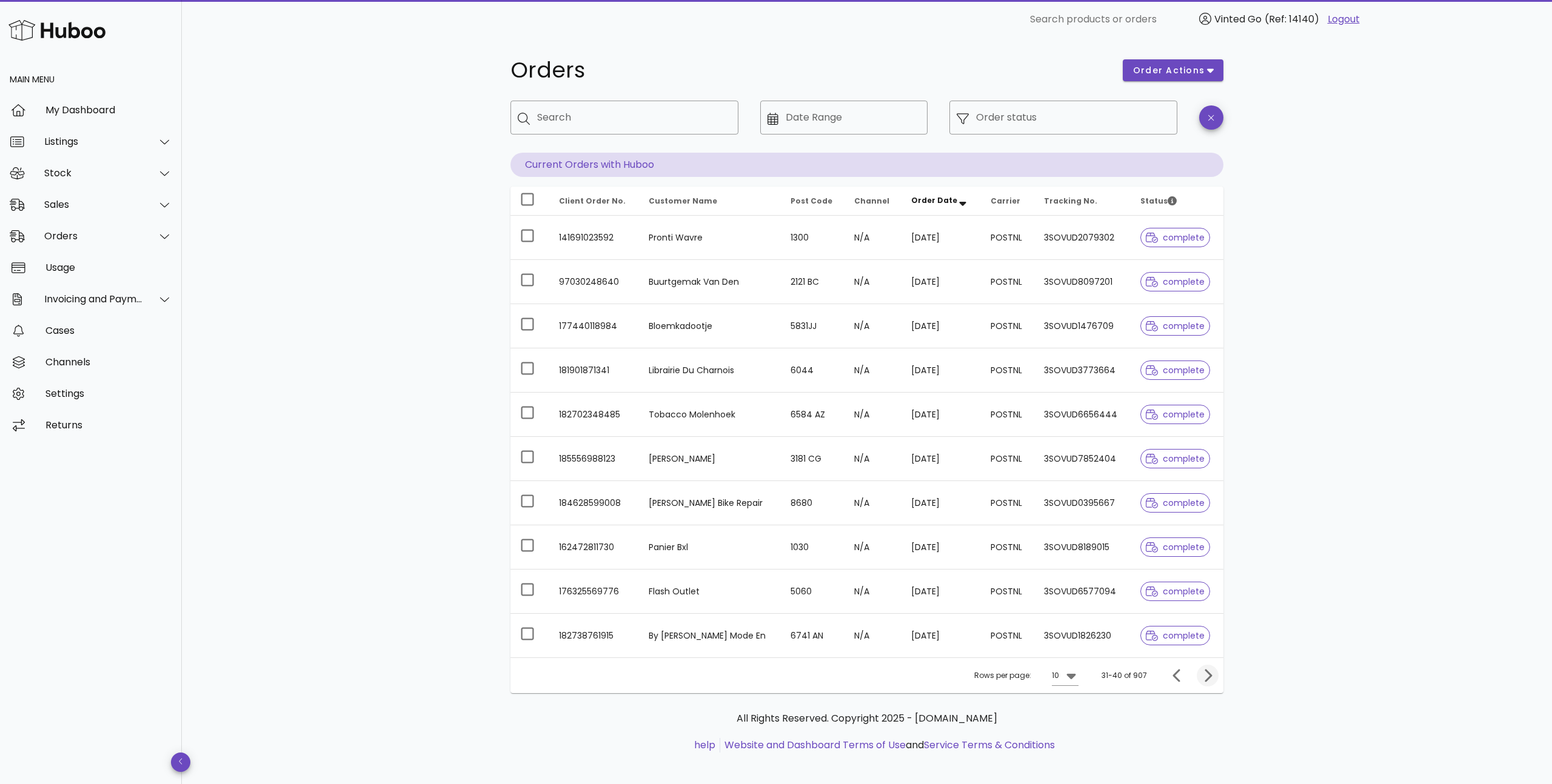
scroll to position [3, 0]
click at [1212, 672] on icon "Next page" at bounding box center [1207, 678] width 15 height 15
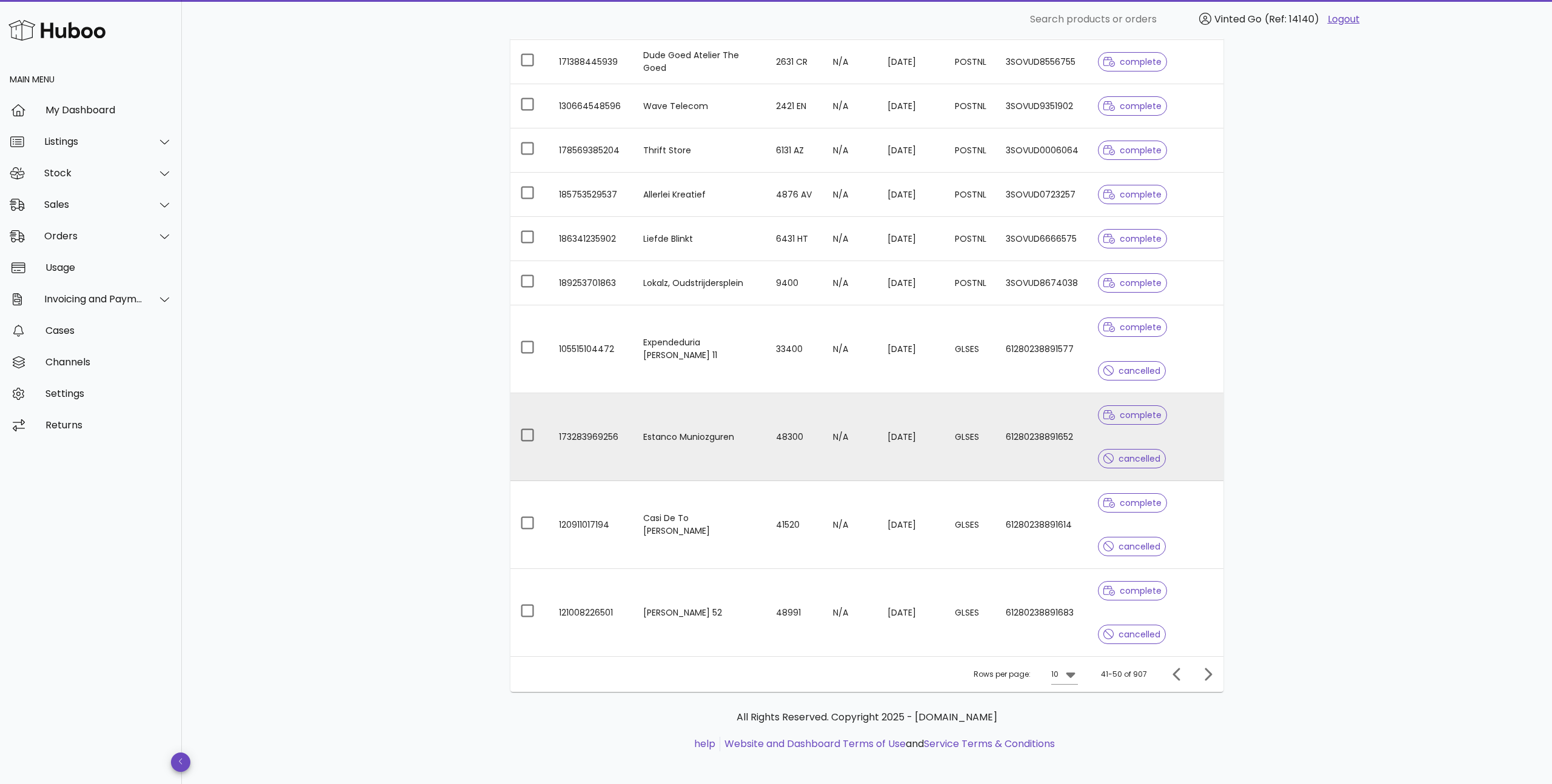
scroll to position [188, 0]
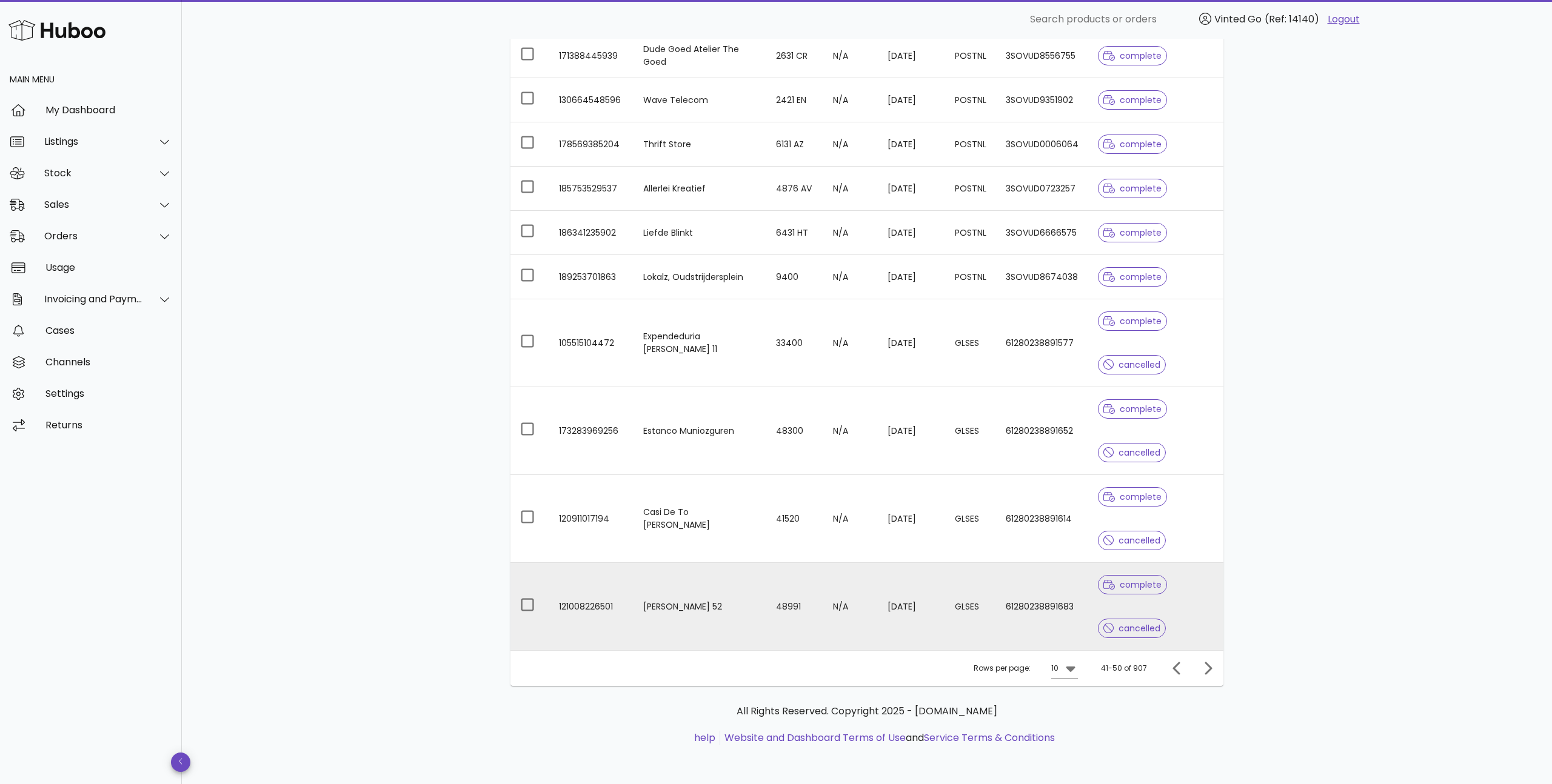
click at [953, 585] on td "GLSES" at bounding box center [970, 606] width 51 height 87
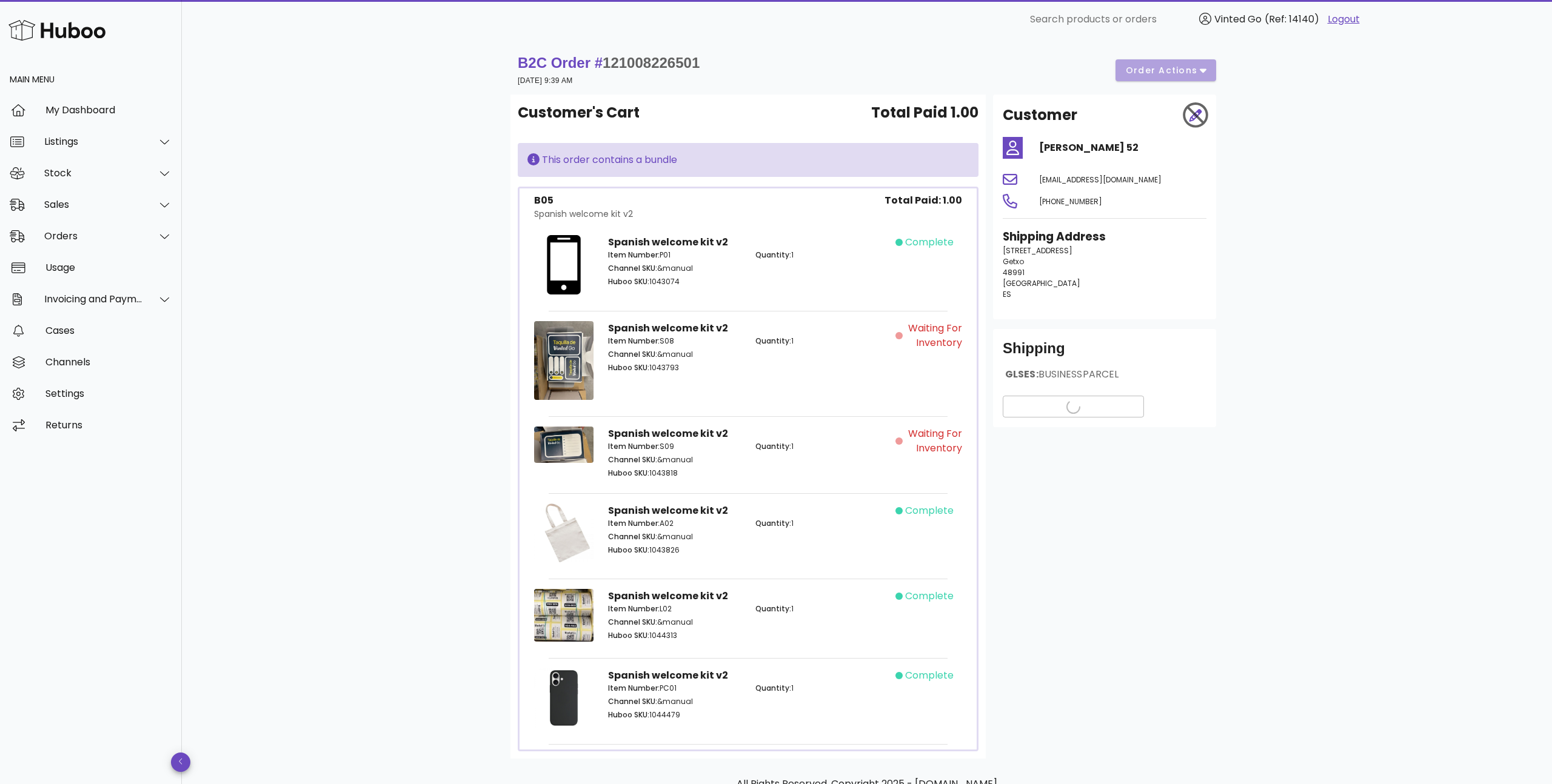
scroll to position [72, 0]
